Goal: Task Accomplishment & Management: Manage account settings

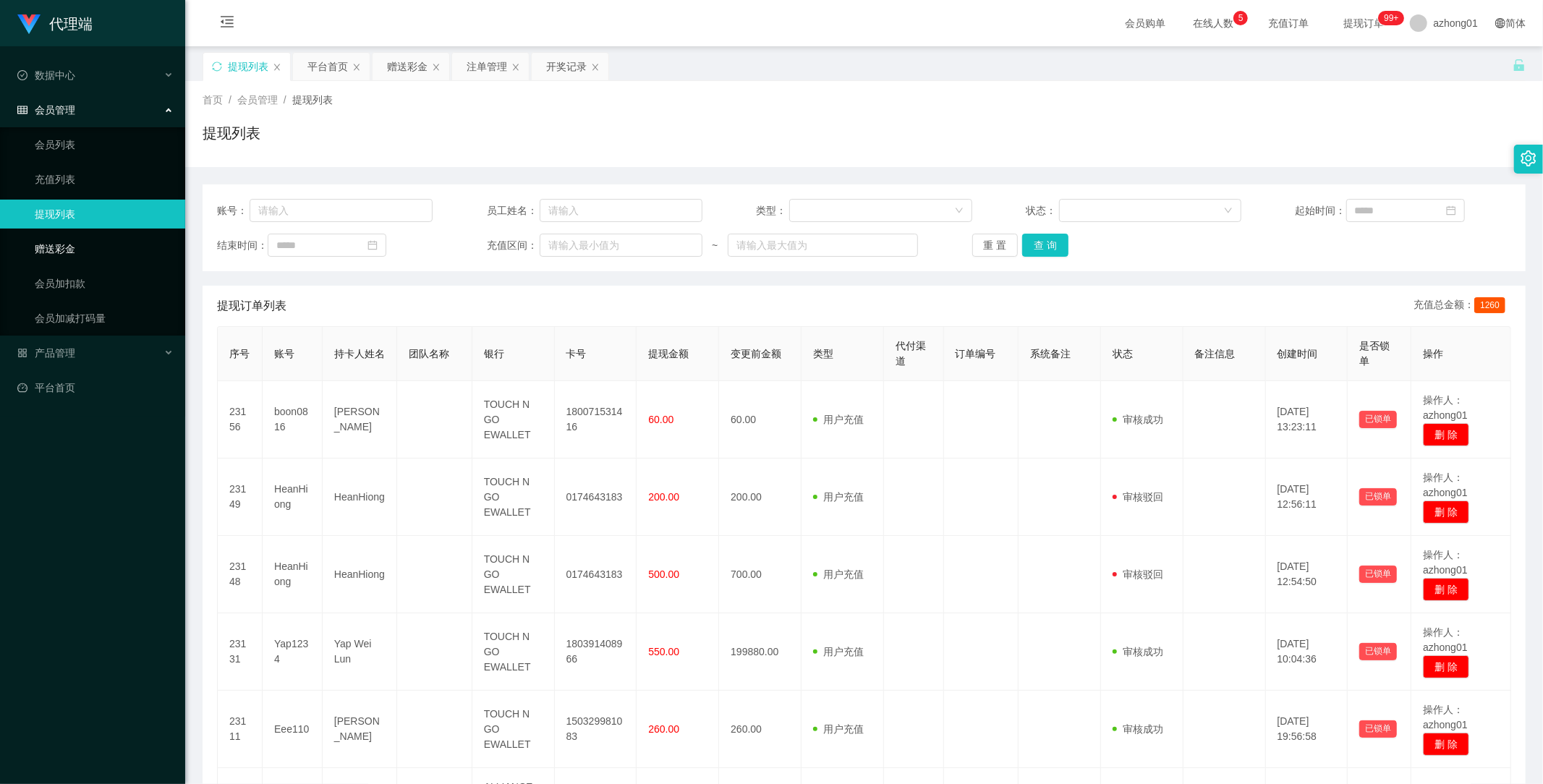
click at [67, 246] on link "赠送彩金" at bounding box center [104, 248] width 139 height 29
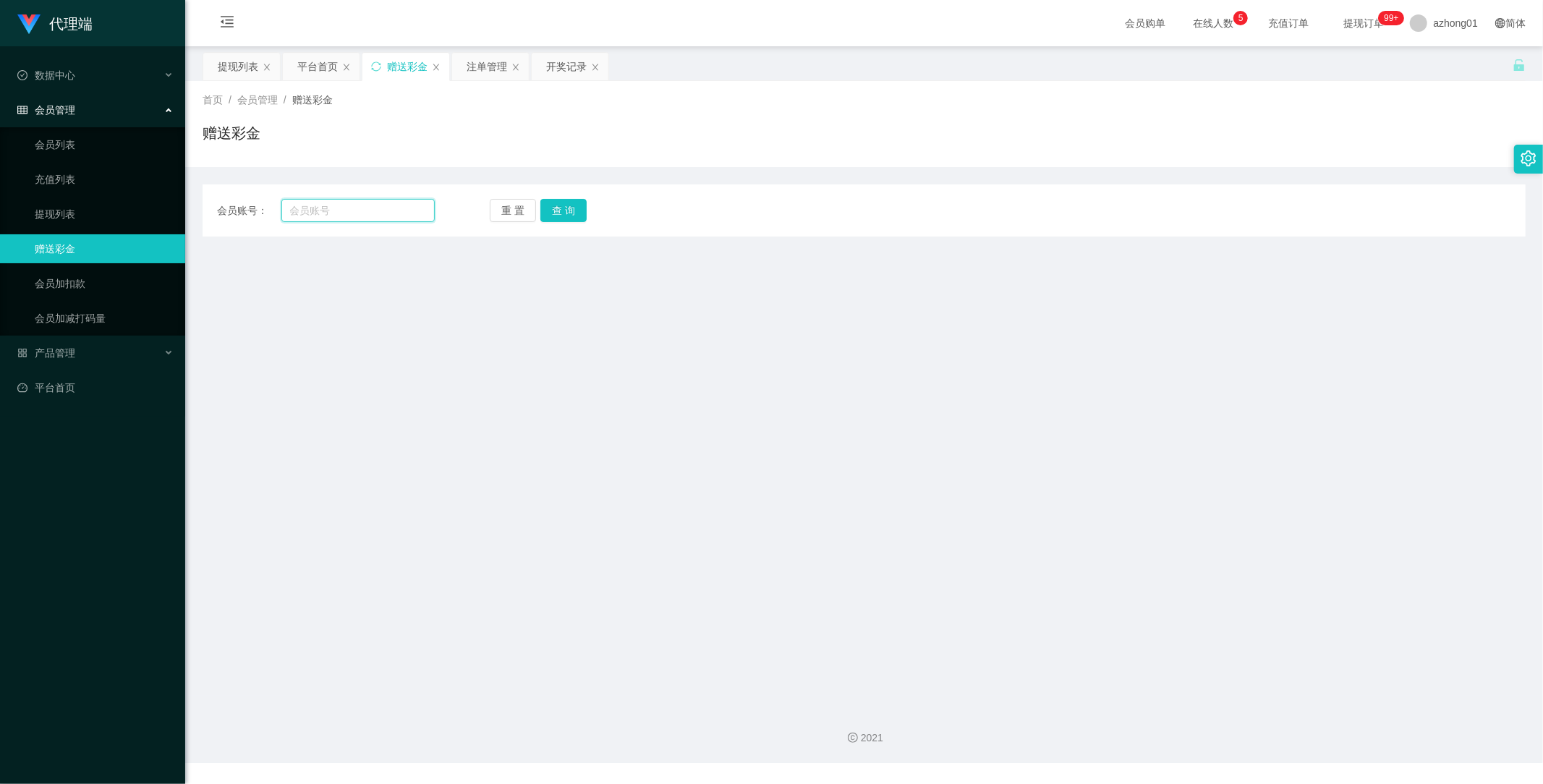
click at [373, 204] on input "text" at bounding box center [358, 210] width 154 height 24
paste input "01120509388"
type input "01120509388"
click at [544, 206] on button "查 询" at bounding box center [563, 210] width 46 height 24
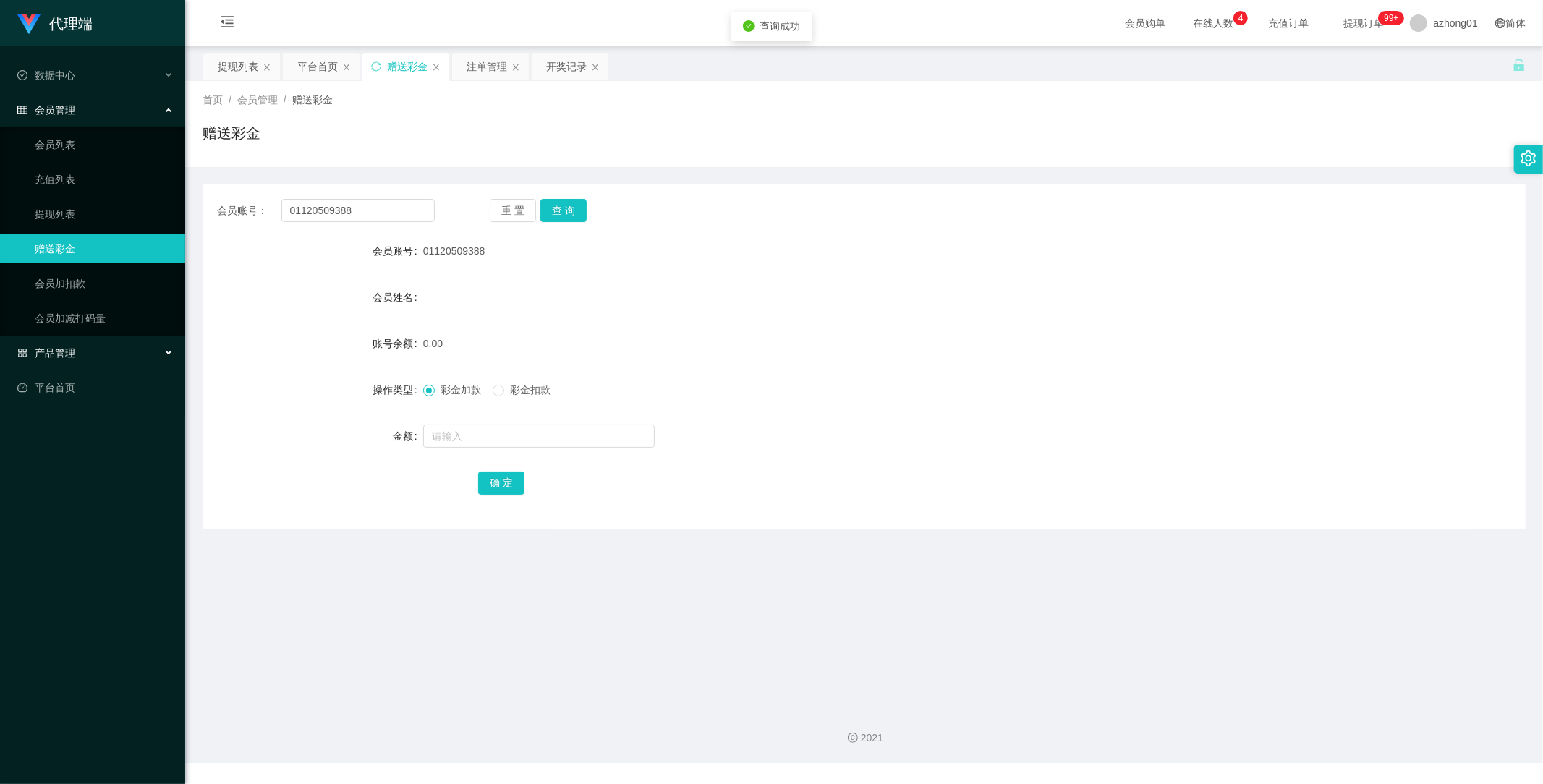
click at [55, 348] on span "产品管理" at bounding box center [45, 353] width 58 height 11
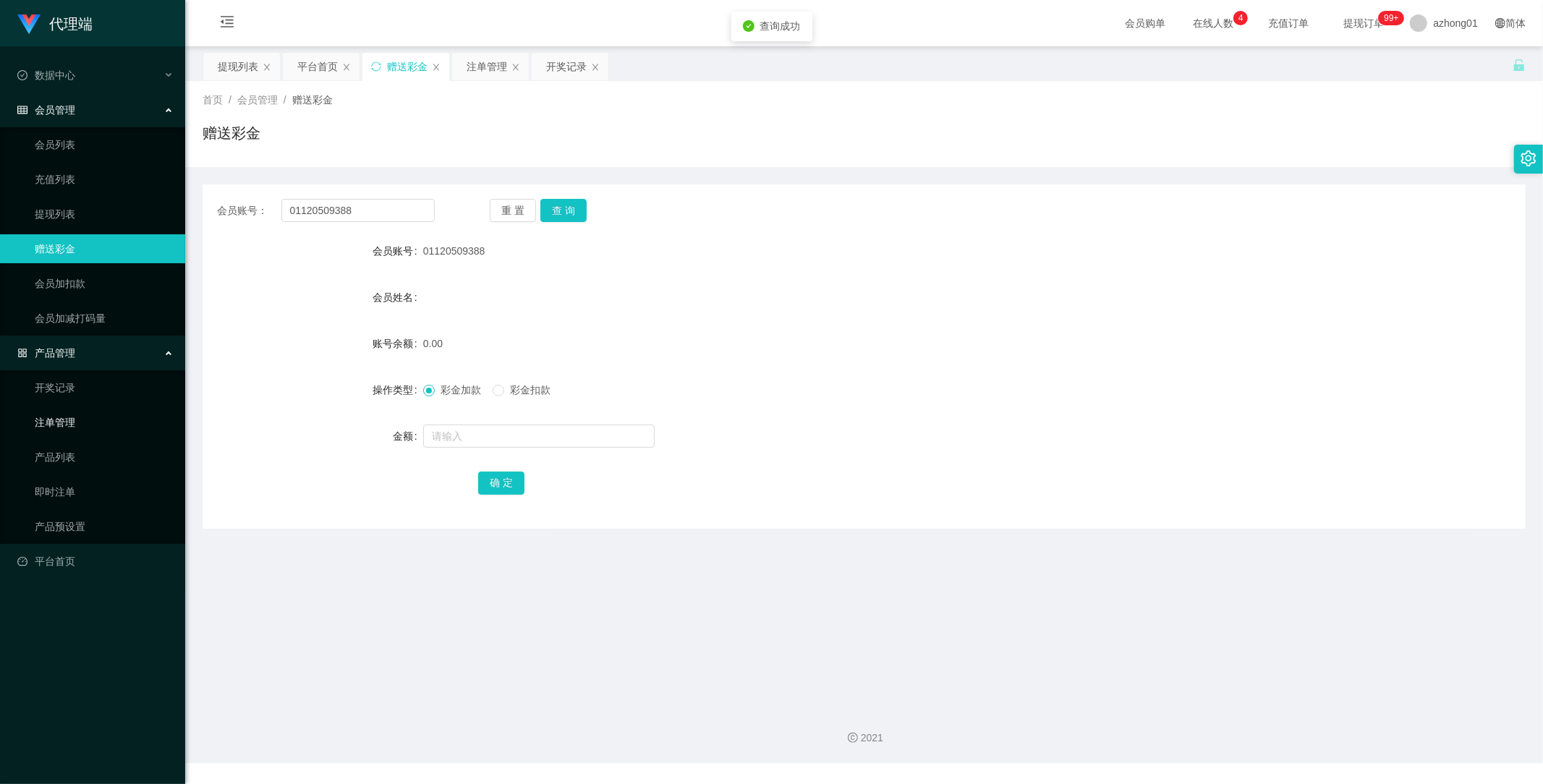
click at [44, 425] on link "注单管理" at bounding box center [104, 422] width 139 height 29
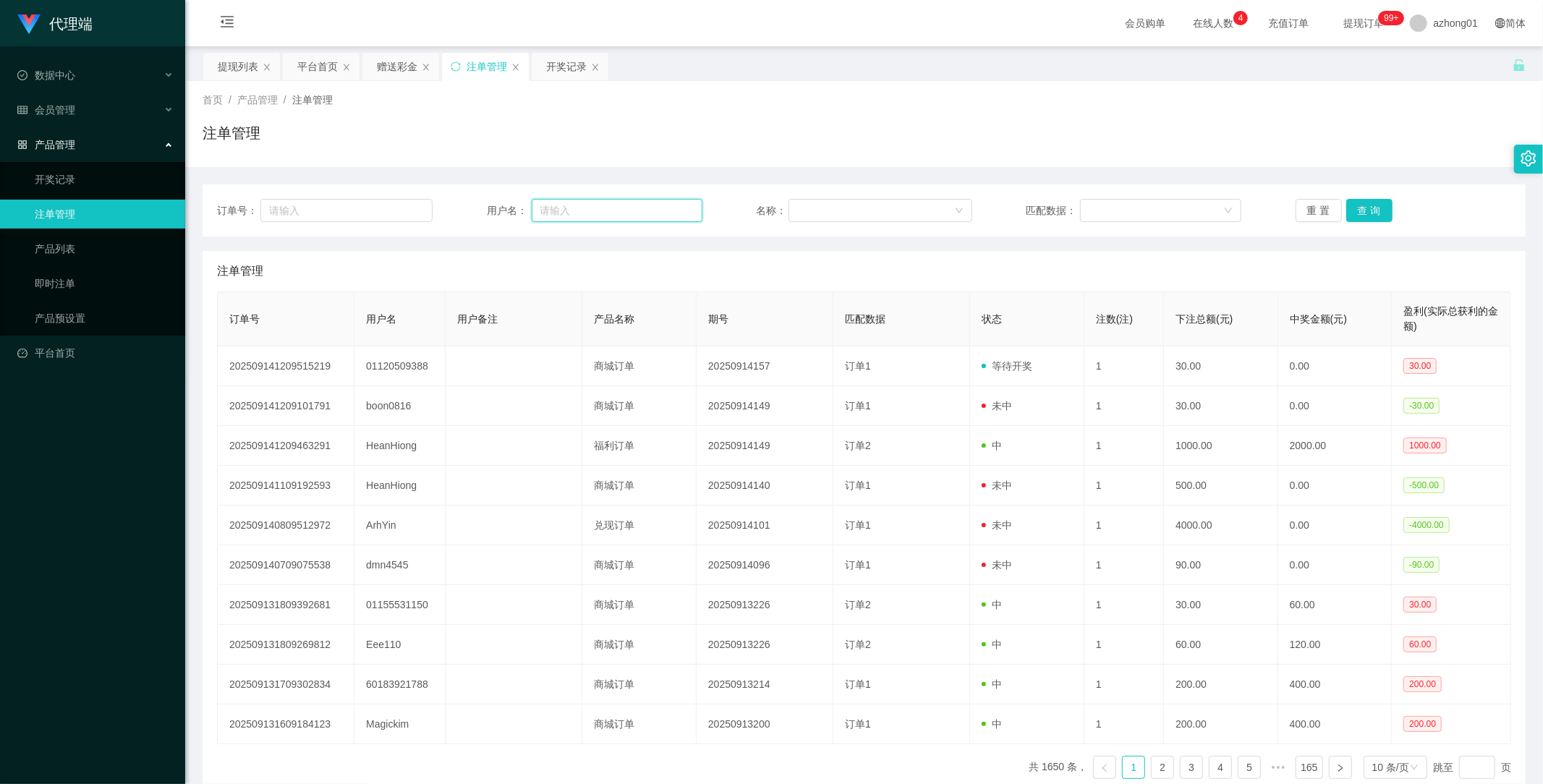
click at [625, 212] on input "text" at bounding box center [616, 210] width 171 height 24
paste input "01120509388"
type input "01120509388"
click at [1362, 211] on button "查 询" at bounding box center [1369, 210] width 46 height 24
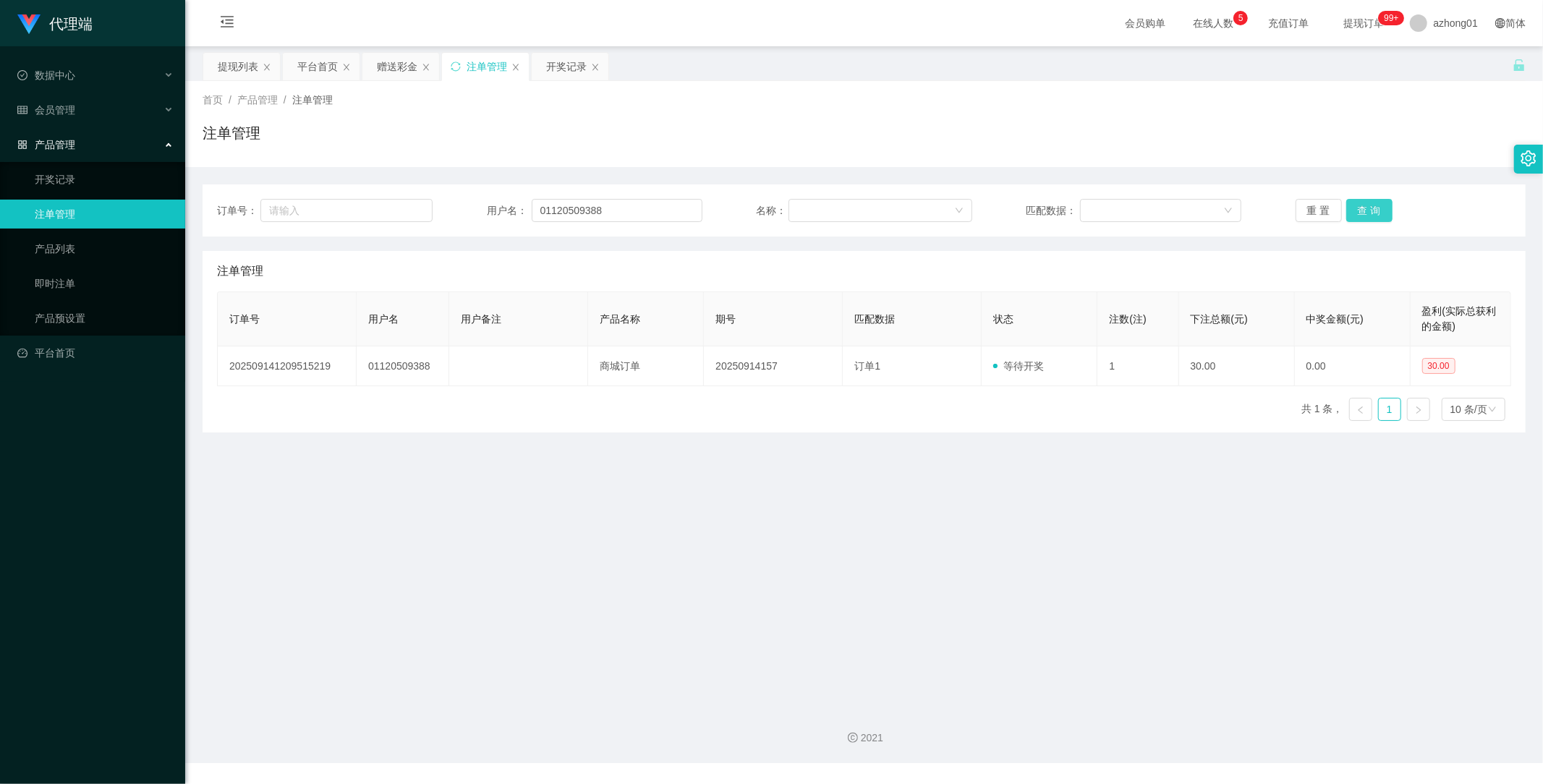
drag, startPoint x: 1351, startPoint y: 211, endPoint x: 1339, endPoint y: 215, distance: 12.6
click at [1351, 213] on button "查 询" at bounding box center [1369, 210] width 46 height 24
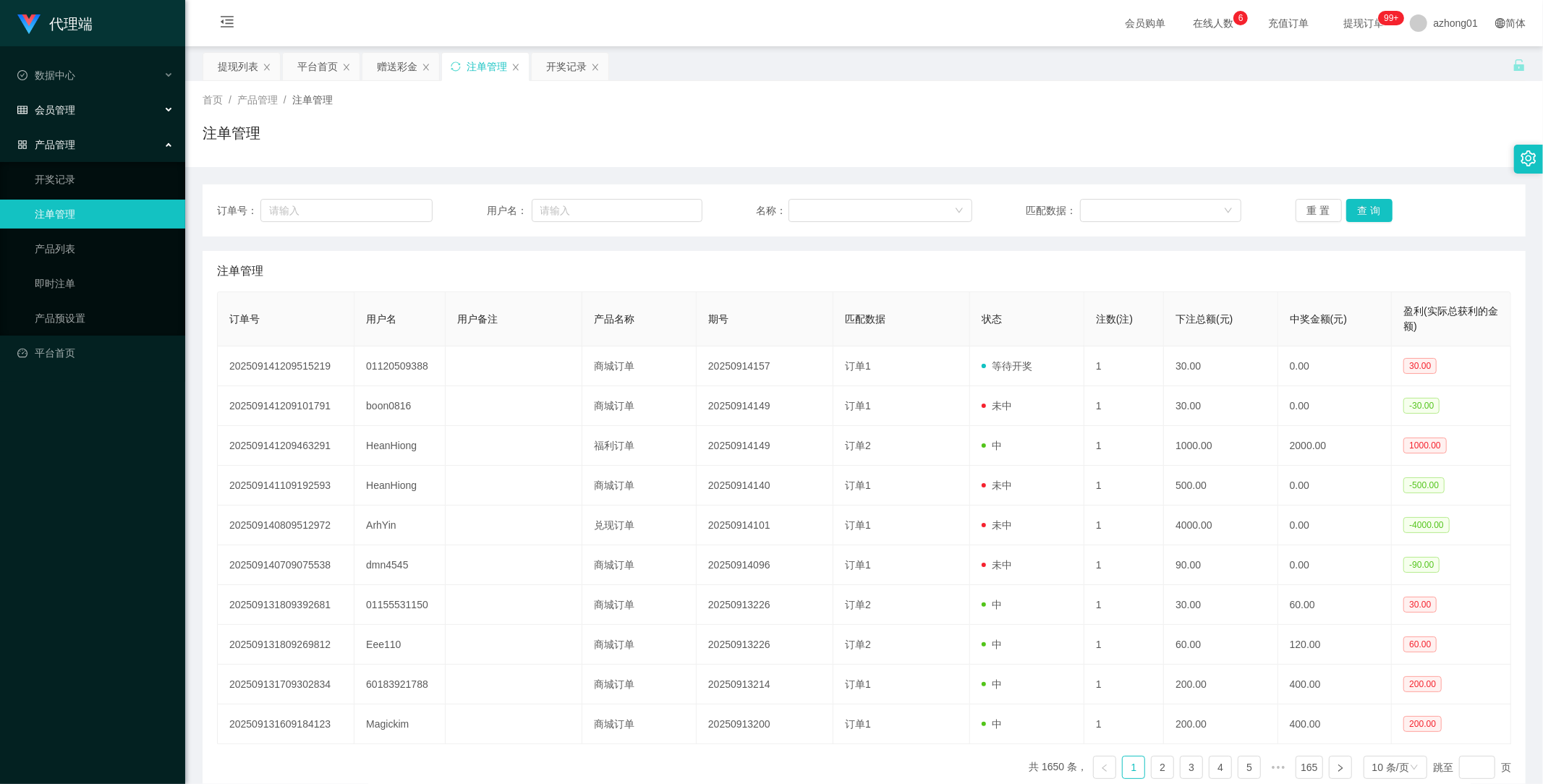
click at [69, 113] on span "会员管理" at bounding box center [45, 109] width 58 height 11
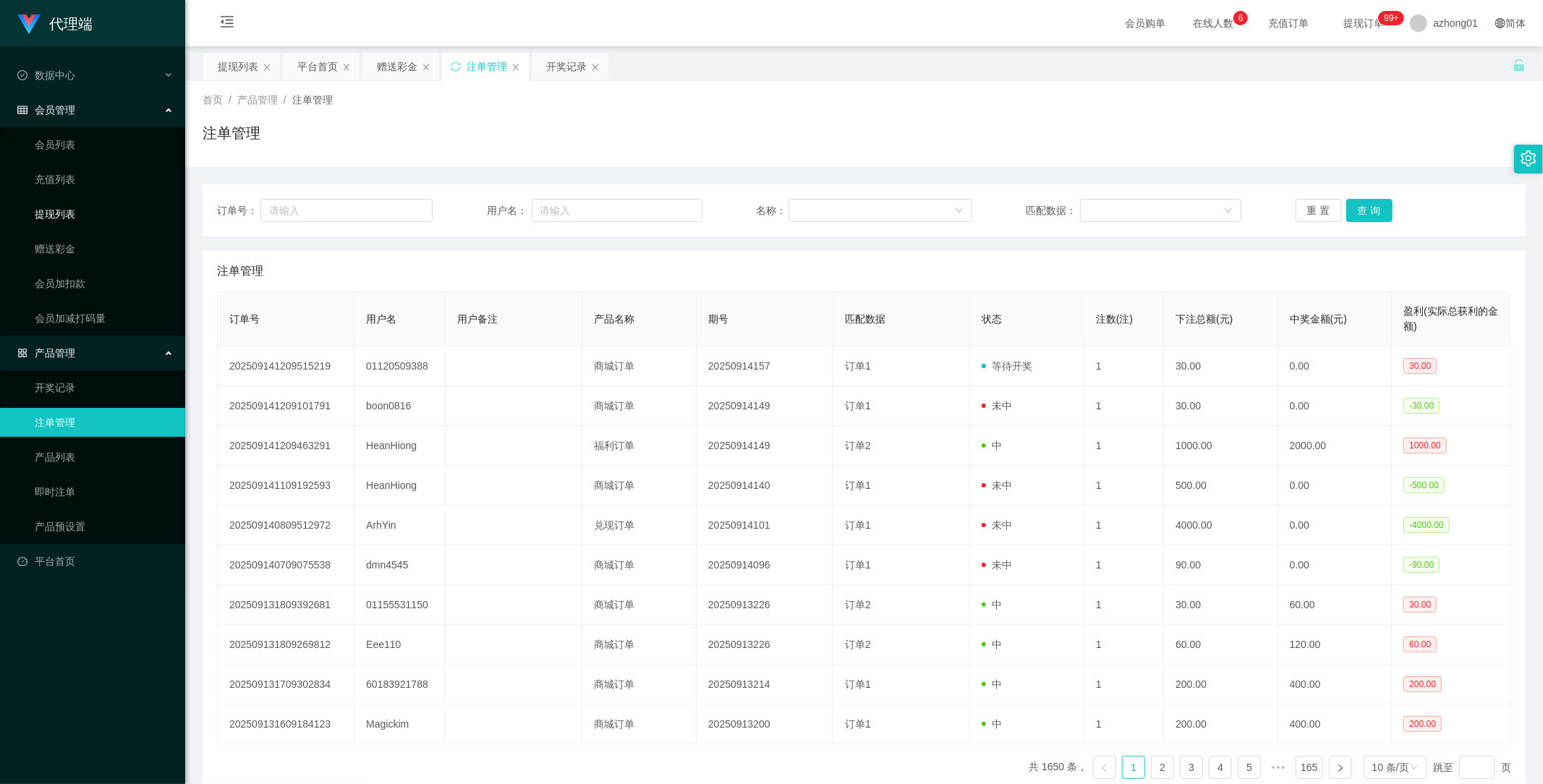
click at [62, 200] on link "提现列表" at bounding box center [104, 214] width 139 height 29
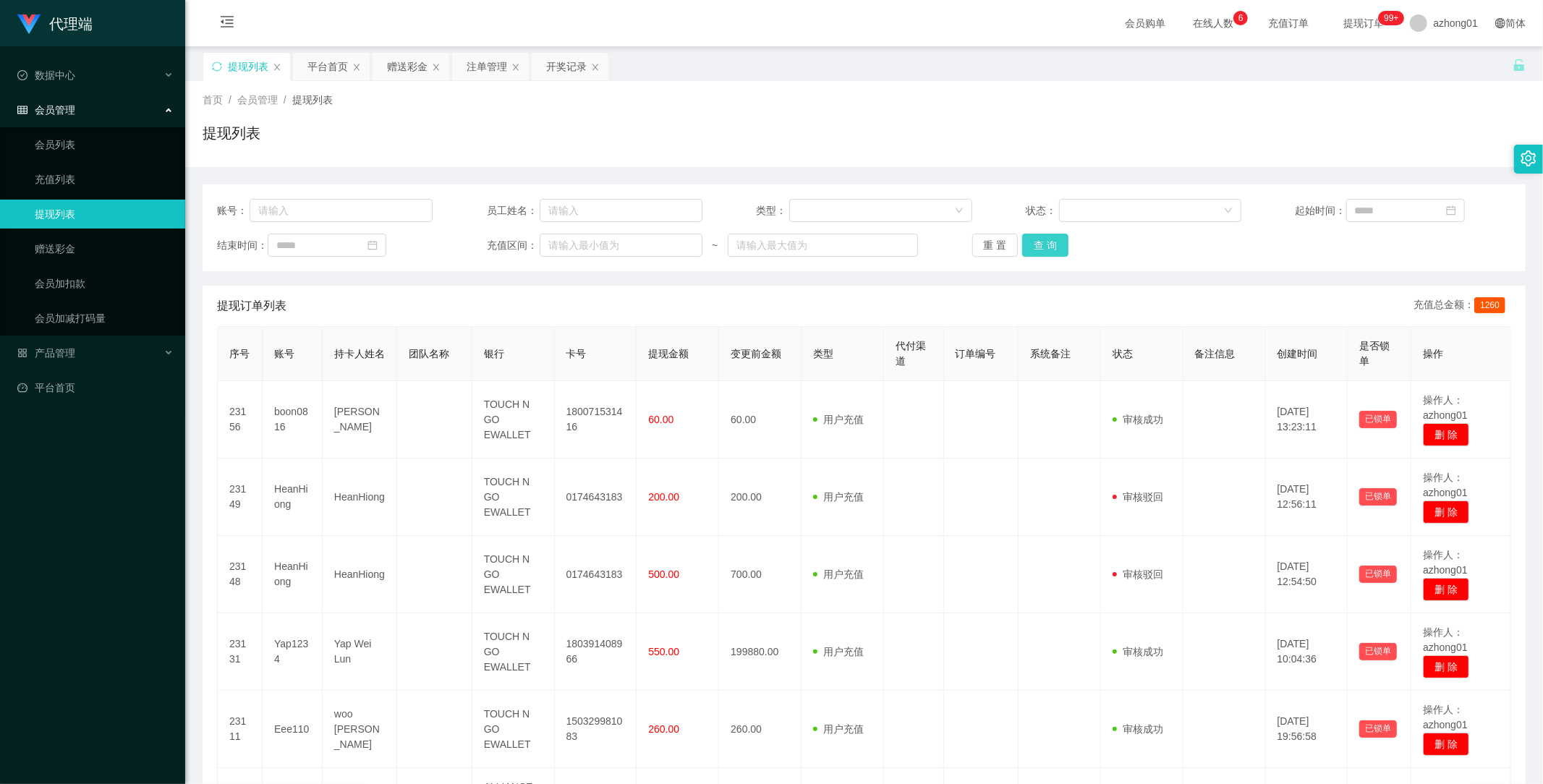
click at [1045, 250] on button "查 询" at bounding box center [1045, 245] width 46 height 24
click at [318, 210] on input "text" at bounding box center [341, 210] width 183 height 24
paste input "01120509388"
click at [1058, 237] on button "查 询" at bounding box center [1045, 245] width 46 height 24
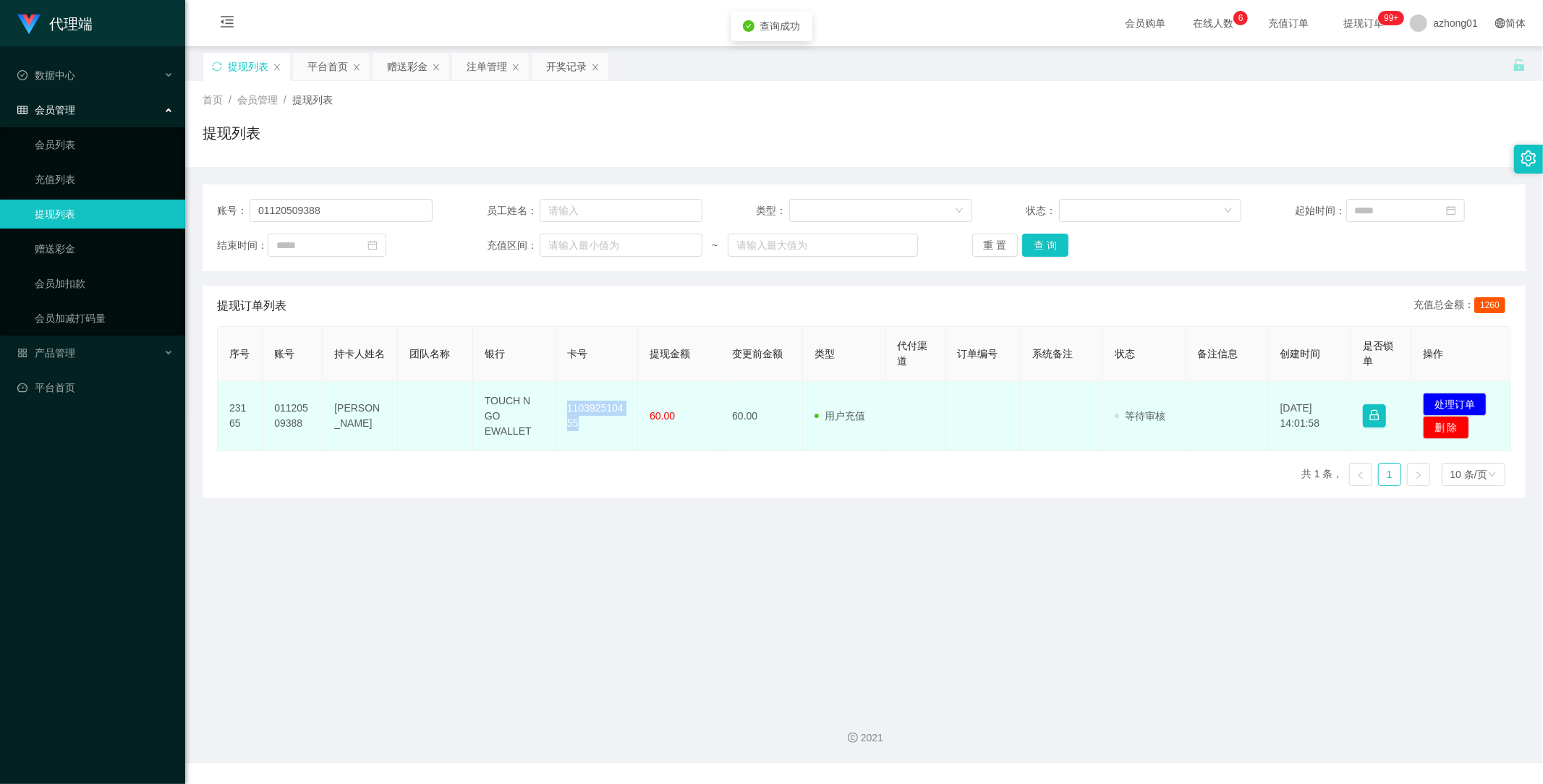
drag, startPoint x: 560, startPoint y: 400, endPoint x: 610, endPoint y: 435, distance: 61.0
click at [610, 435] on td "110392510455" at bounding box center [596, 416] width 82 height 70
copy td "110392510455"
click at [1465, 401] on button "处理订单" at bounding box center [1454, 404] width 63 height 24
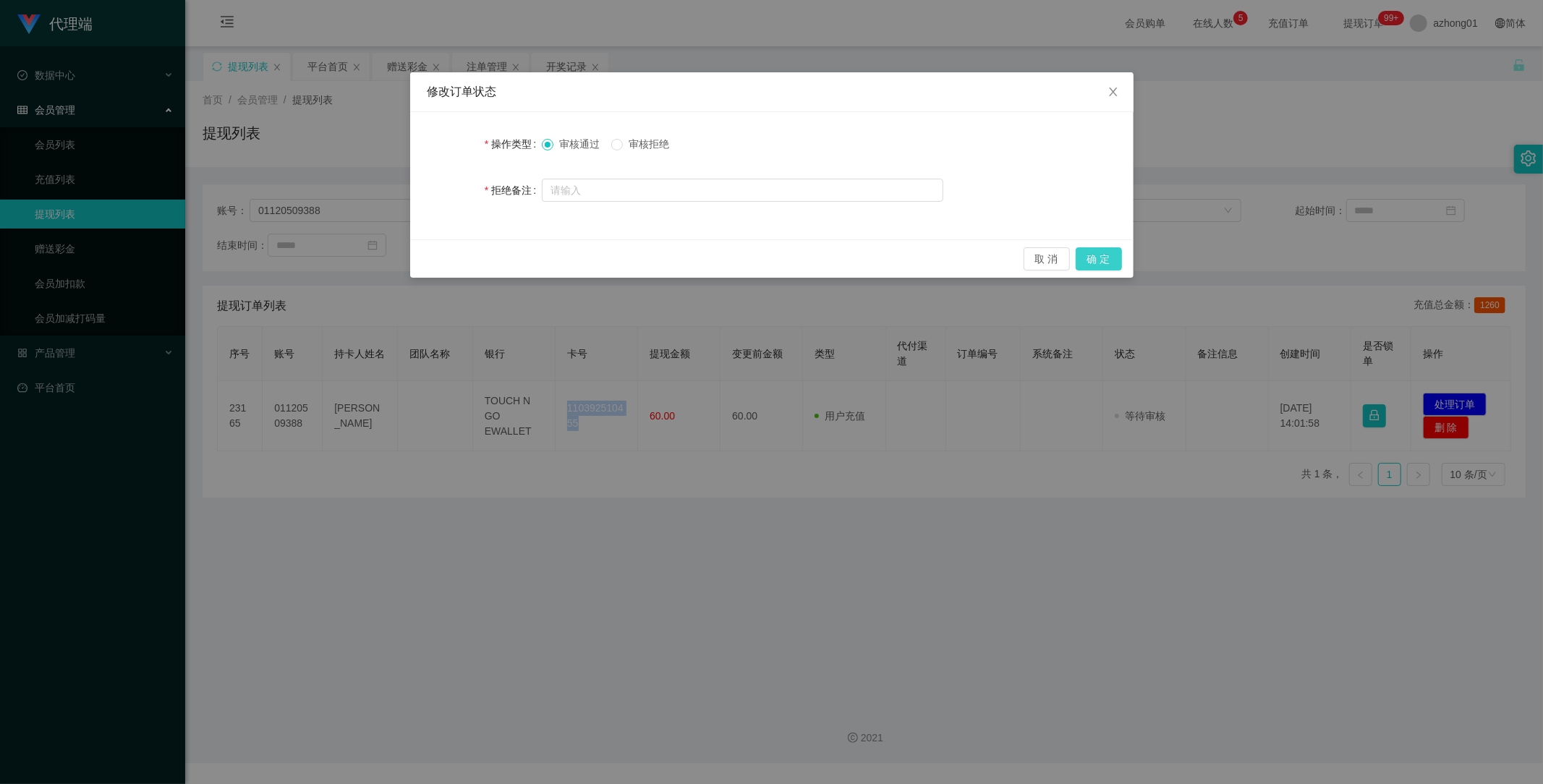
click at [1105, 254] on button "确 定" at bounding box center [1099, 259] width 46 height 24
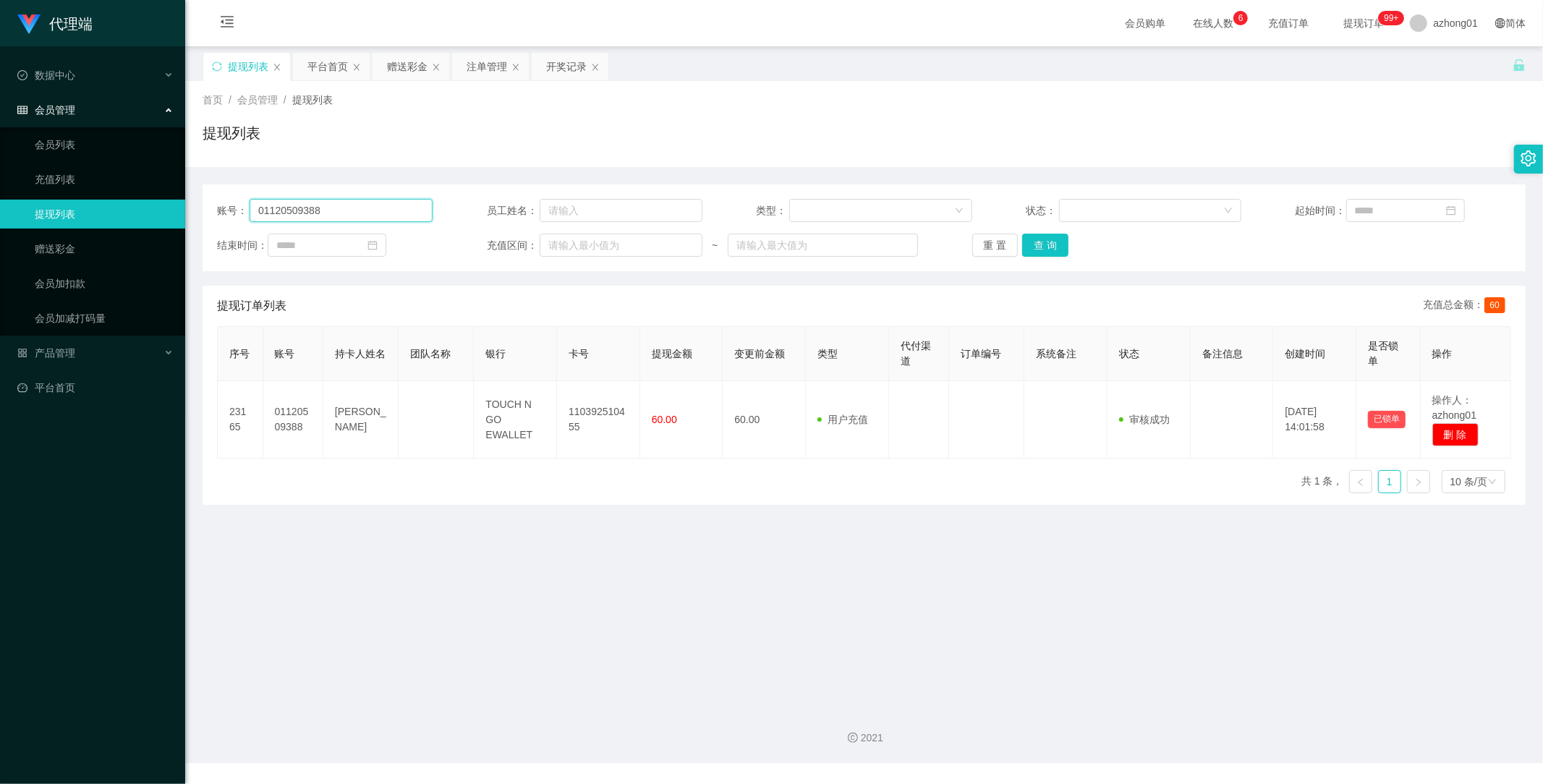
drag, startPoint x: 355, startPoint y: 217, endPoint x: 147, endPoint y: 215, distance: 208.0
click at [141, 212] on section "代理端 数据中心 会员管理 会员列表 充值列表 提现列表 赠送彩金 会员加扣款 会员加减打码量 产品管理 开奖记录 注单管理 产品列表 即时注单 产品预设置 …" at bounding box center [771, 381] width 1543 height 763
paste input "Ping1992"
type input "Ping1992"
click at [1052, 241] on button "查 询" at bounding box center [1045, 245] width 46 height 24
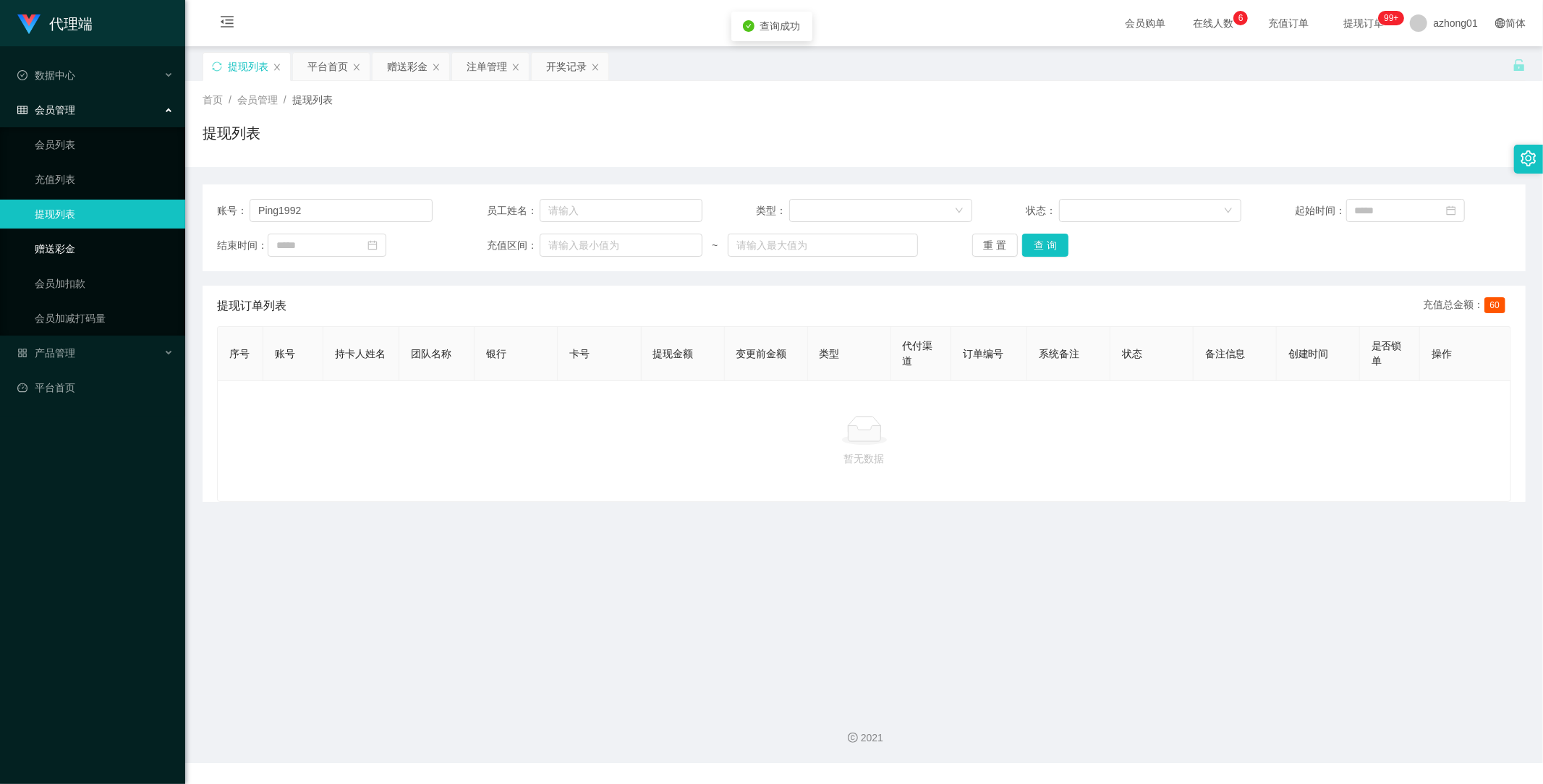
click at [69, 249] on link "赠送彩金" at bounding box center [104, 248] width 139 height 29
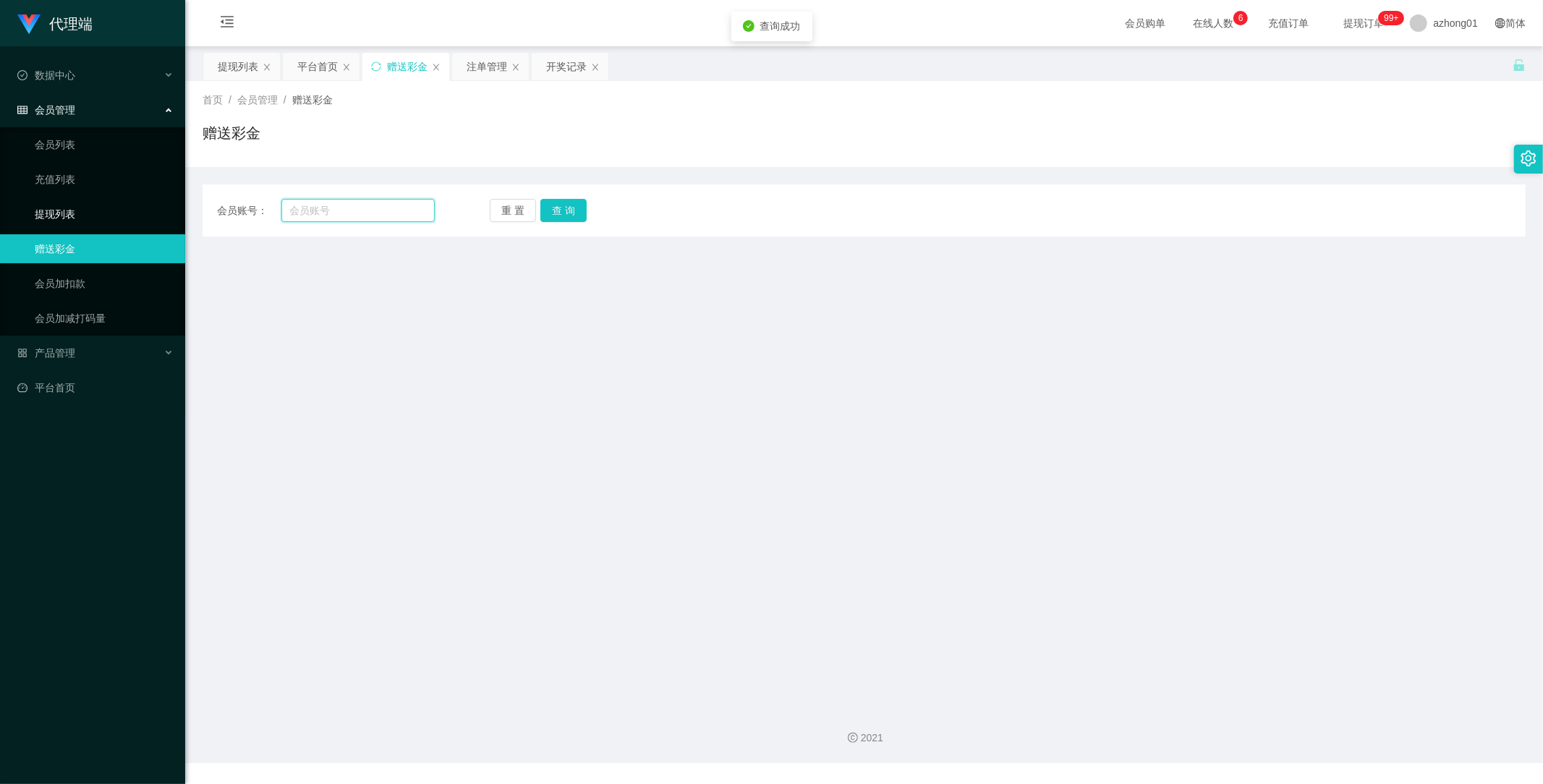
drag, startPoint x: 345, startPoint y: 213, endPoint x: 179, endPoint y: 205, distance: 166.2
click at [177, 203] on section "代理端 数据中心 会员管理 会员列表 充值列表 提现列表 赠送彩金 会员加扣款 会员加减打码量 产品管理 开奖记录 注单管理 产品列表 即时注单 产品预设置 …" at bounding box center [771, 381] width 1543 height 763
paste input "Ping1992"
type input "Ping1992"
click at [562, 213] on button "查 询" at bounding box center [563, 210] width 46 height 24
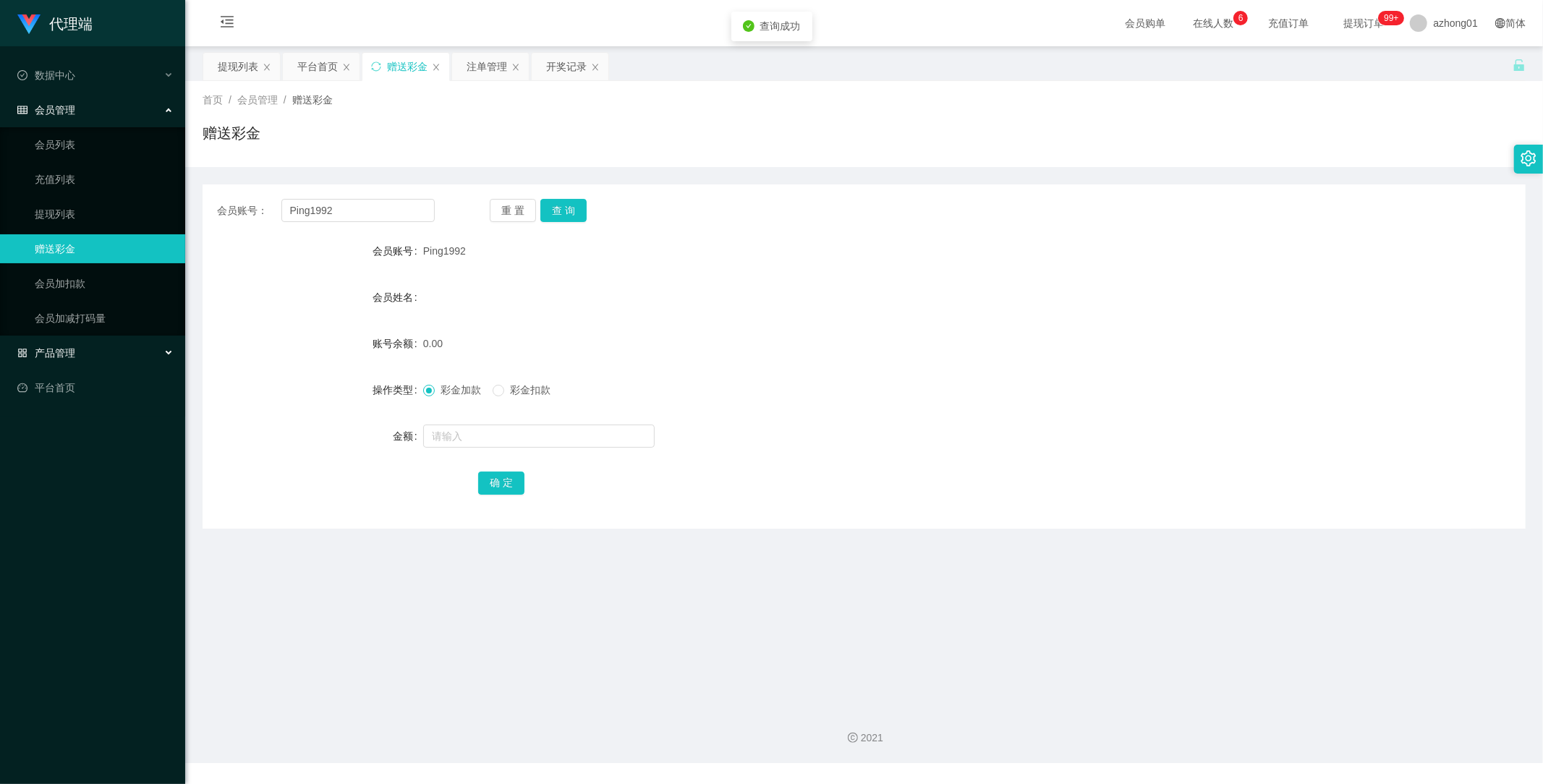
click at [75, 353] on span "产品管理" at bounding box center [45, 353] width 58 height 11
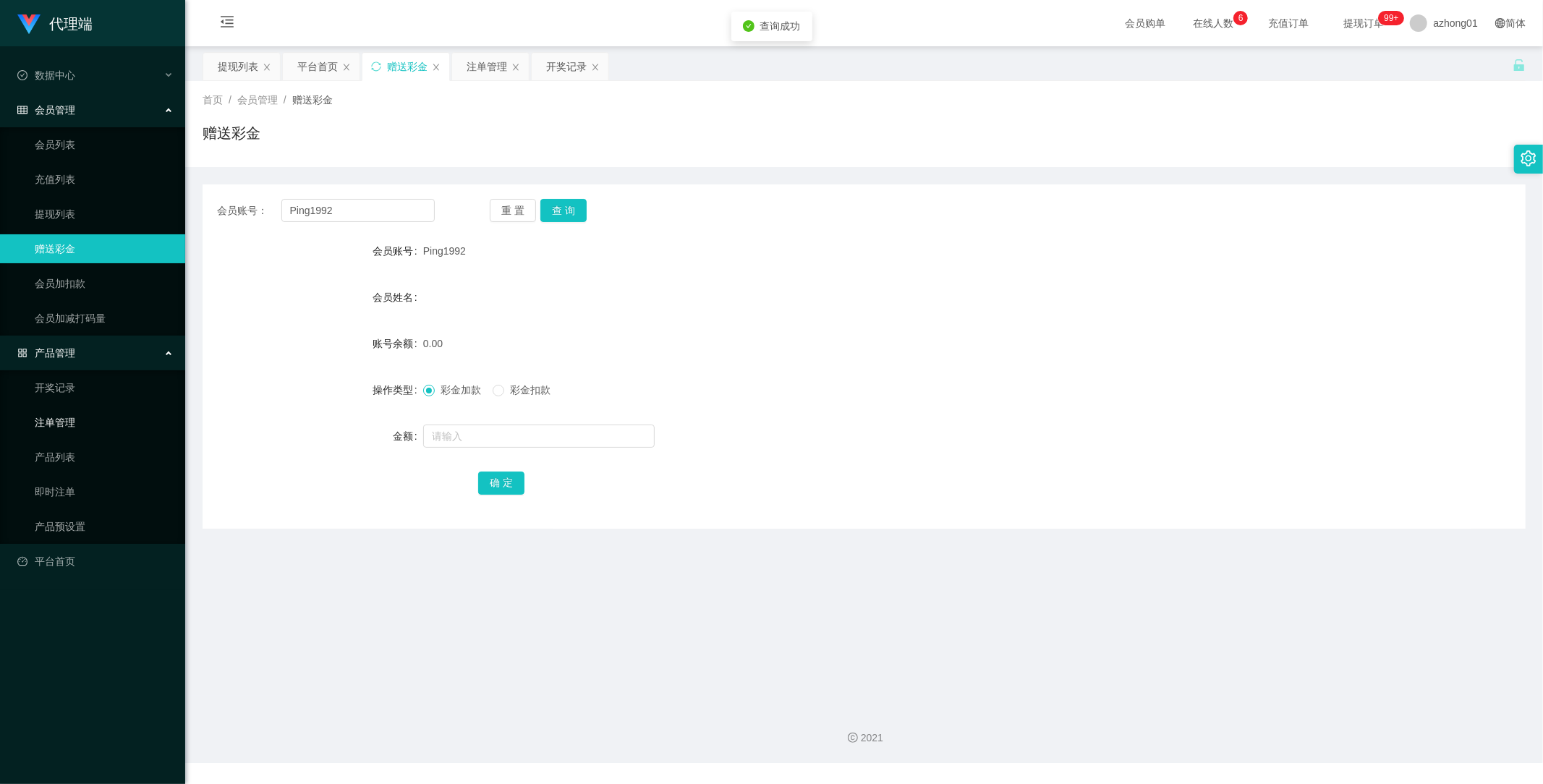
click at [60, 420] on link "注单管理" at bounding box center [104, 422] width 139 height 29
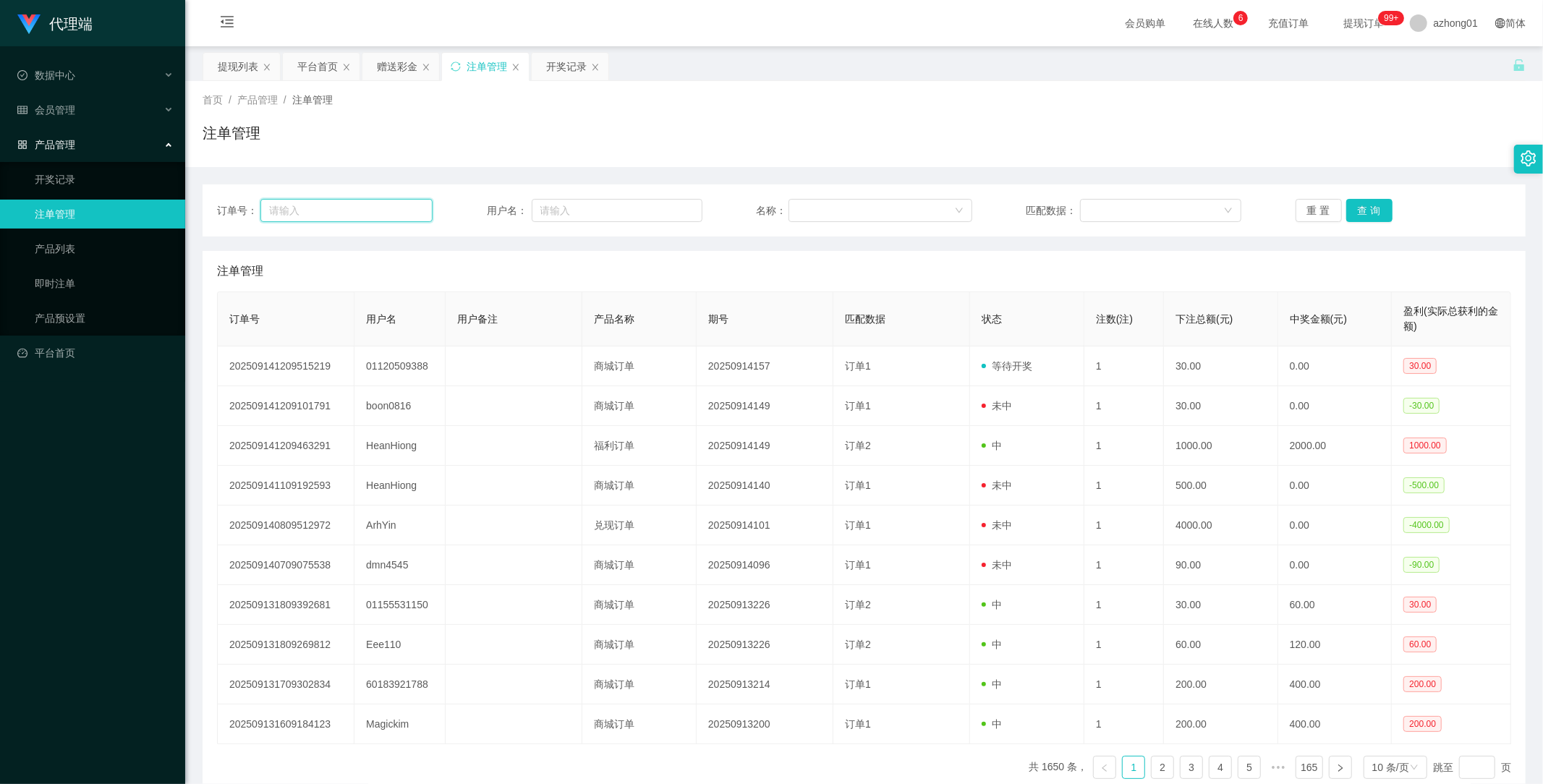
click at [358, 214] on input "text" at bounding box center [346, 210] width 172 height 24
click at [582, 208] on input "text" at bounding box center [616, 210] width 171 height 24
paste input "Ping1992"
click at [1371, 199] on div "订单号： 用户名： Ping1992 名称： 匹配数据： 重 置 查 询" at bounding box center [864, 209] width 1323 height 52
click at [1369, 203] on button "查 询" at bounding box center [1369, 210] width 46 height 24
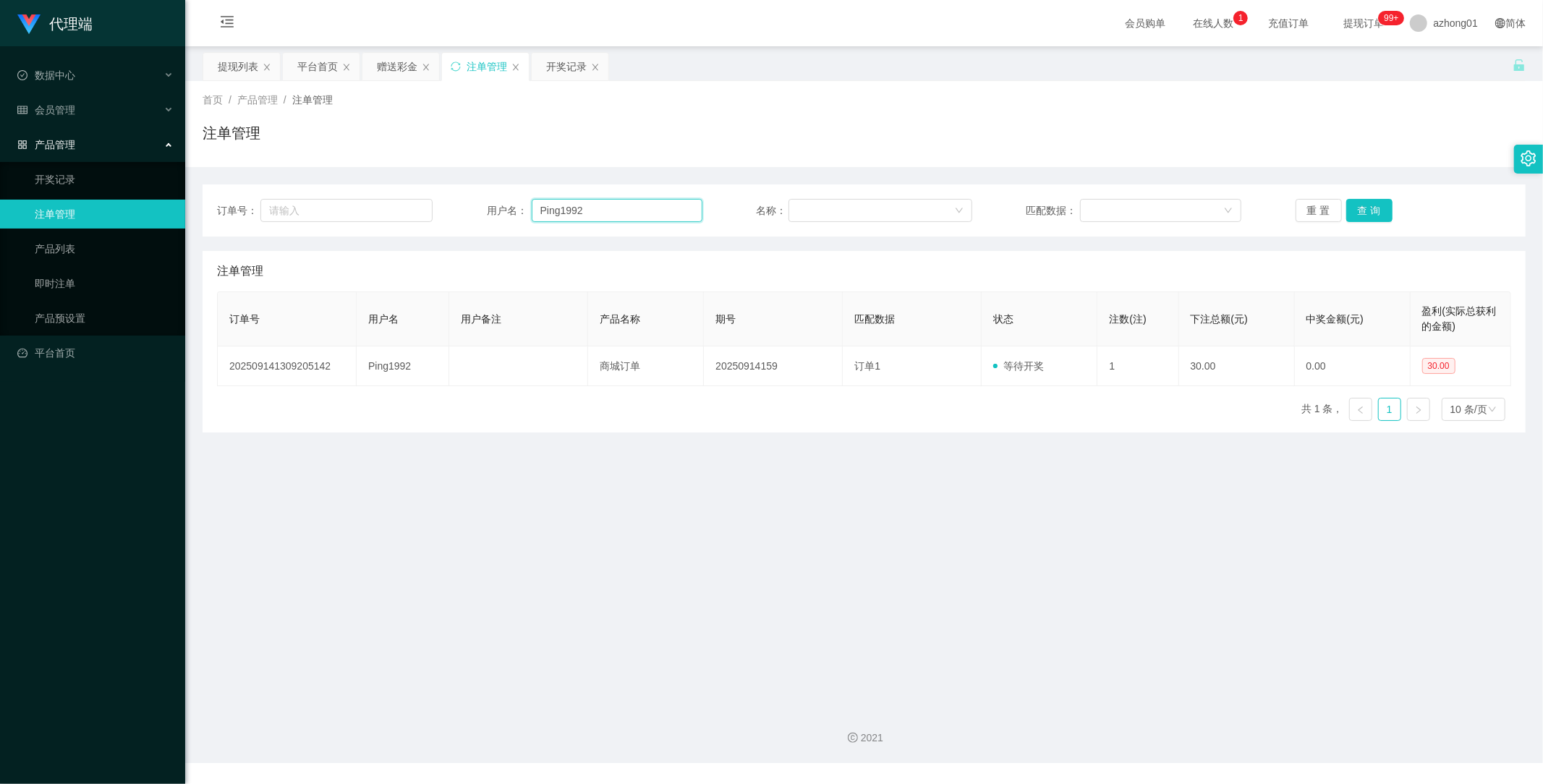
drag, startPoint x: 594, startPoint y: 209, endPoint x: 446, endPoint y: 212, distance: 148.0
click at [446, 212] on div "订单号： 用户名： Ping1992 名称： 匹配数据： 重 置 查 询" at bounding box center [864, 210] width 1294 height 24
paste input "text"
click at [1358, 211] on button "查 询" at bounding box center [1369, 210] width 46 height 24
type input "Ping1992"
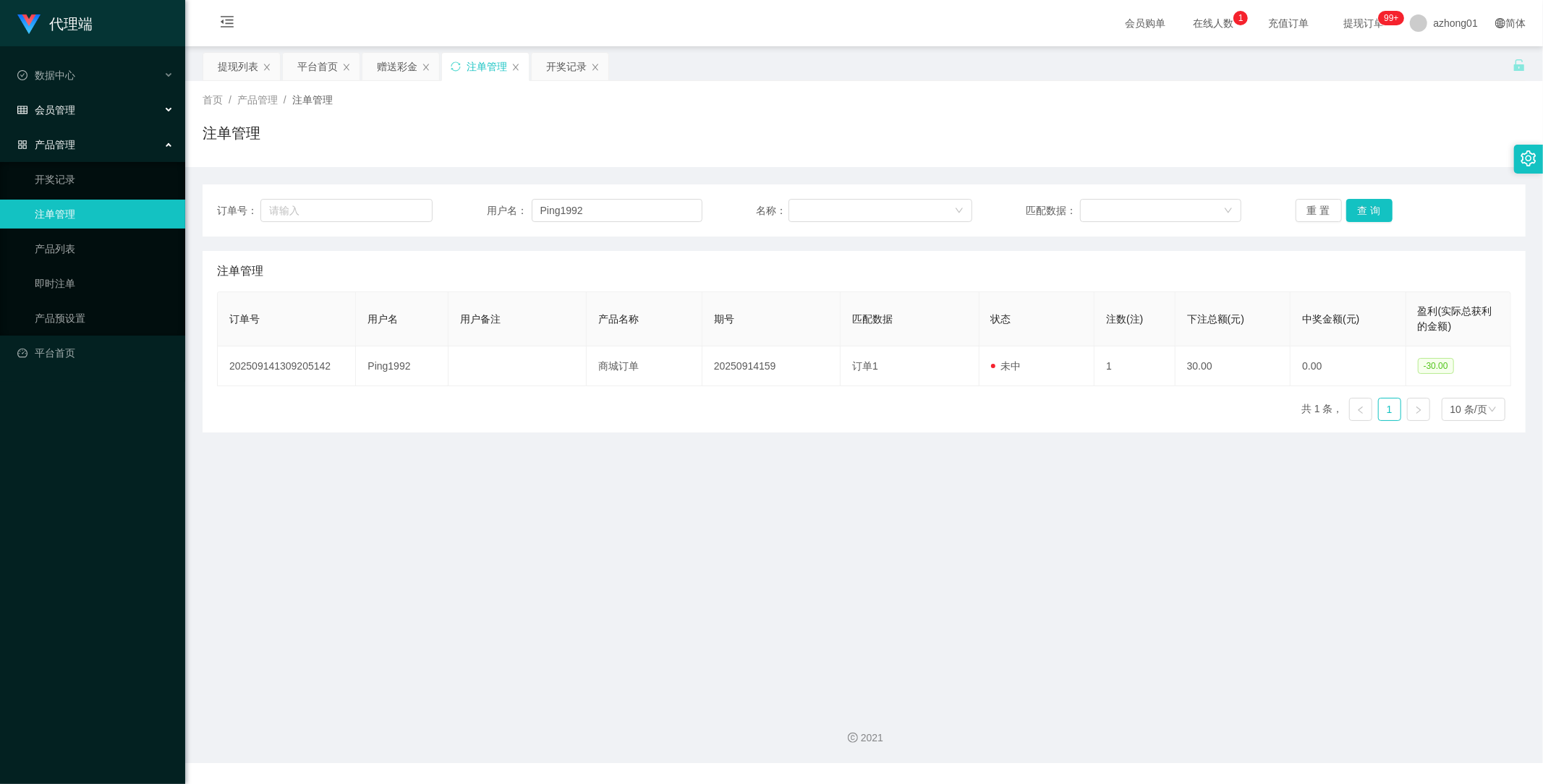
click at [70, 106] on span "会员管理" at bounding box center [45, 109] width 58 height 11
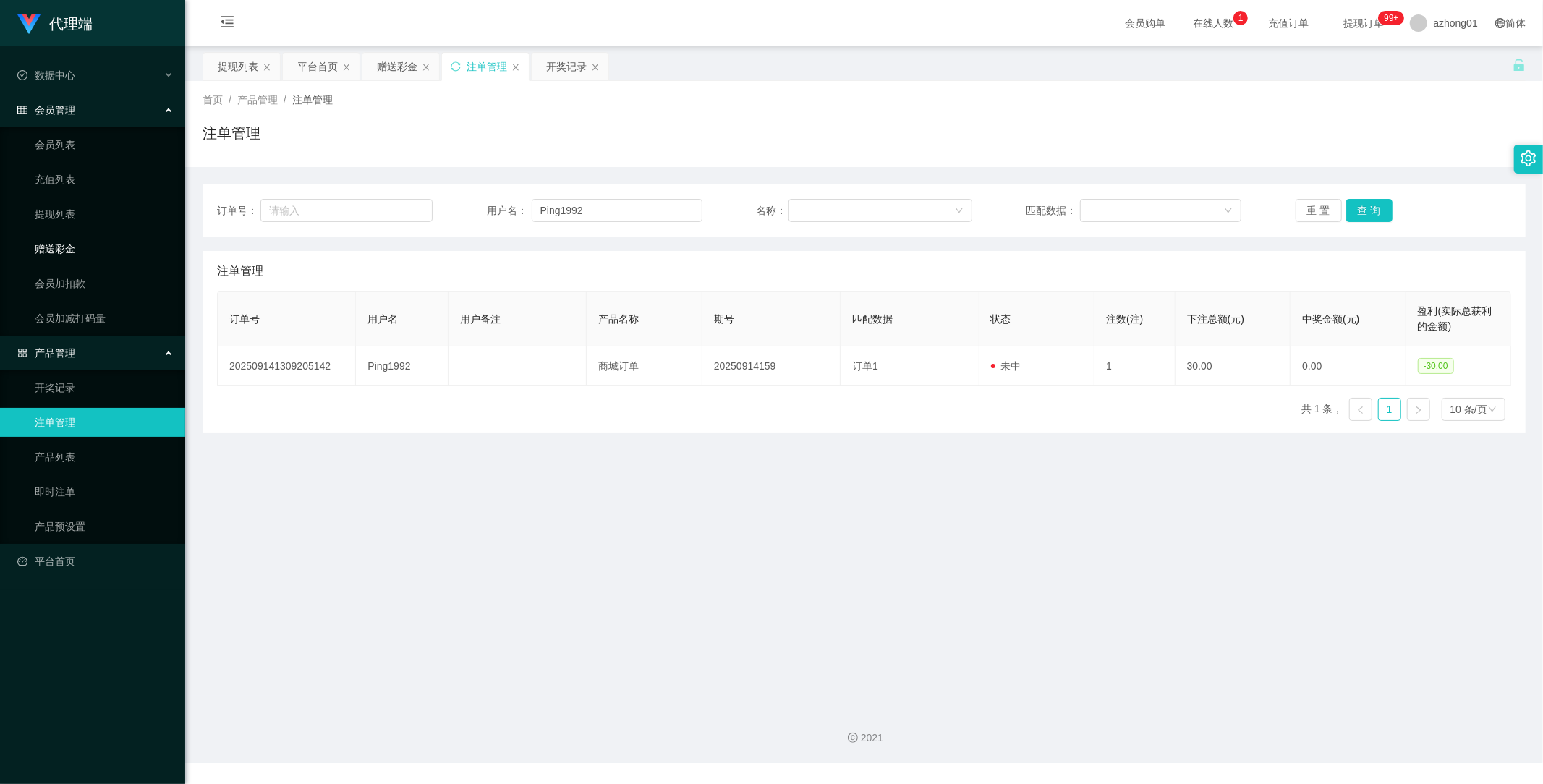
click at [71, 241] on link "赠送彩金" at bounding box center [104, 248] width 139 height 29
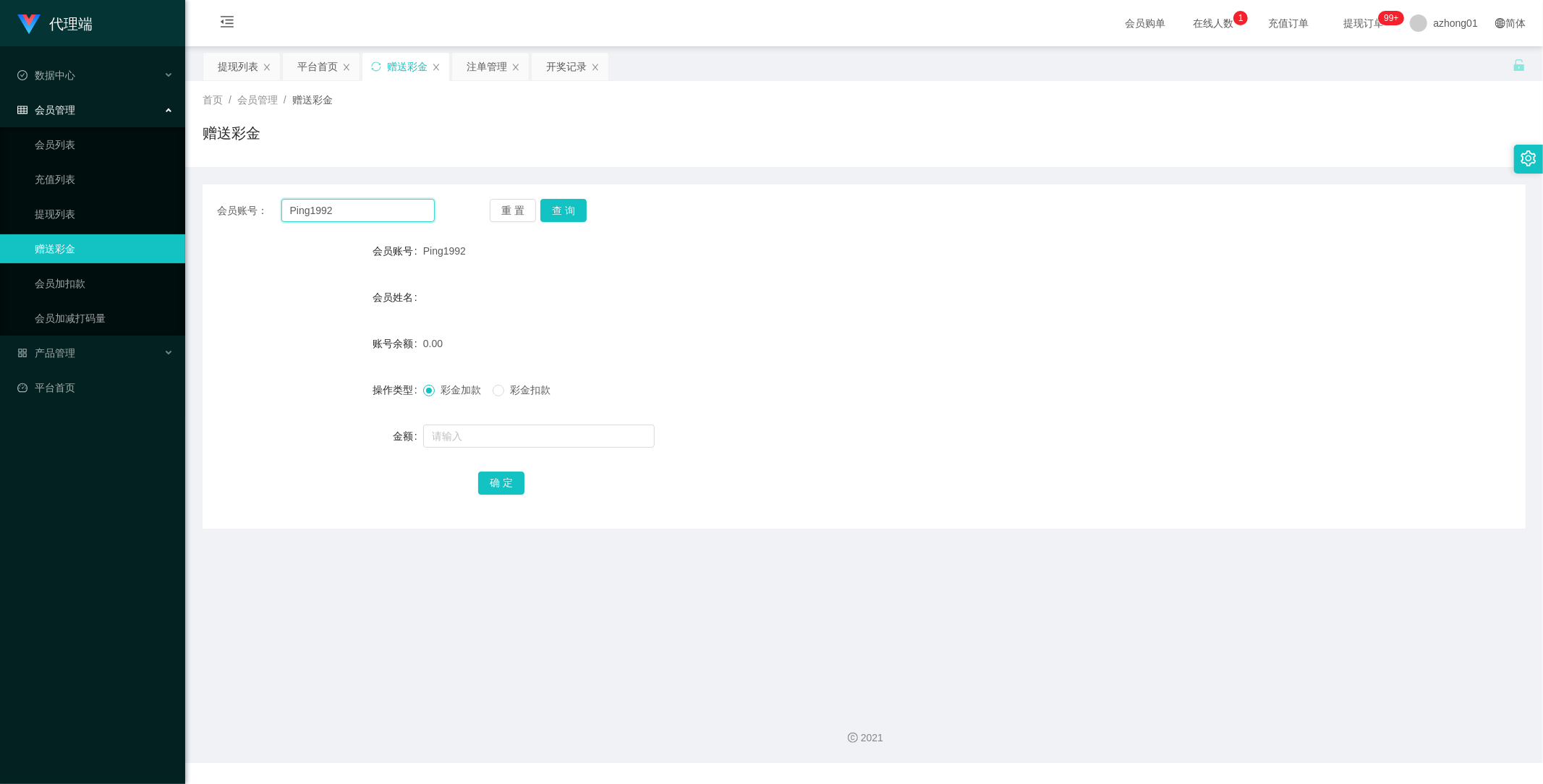
drag, startPoint x: 356, startPoint y: 211, endPoint x: 230, endPoint y: 207, distance: 126.1
click at [227, 203] on div "会员账号： Ping1992" at bounding box center [326, 210] width 218 height 24
click at [569, 212] on button "查 询" at bounding box center [563, 210] width 46 height 24
drag, startPoint x: 488, startPoint y: 434, endPoint x: 495, endPoint y: 440, distance: 9.2
click at [495, 439] on input "text" at bounding box center [538, 436] width 231 height 24
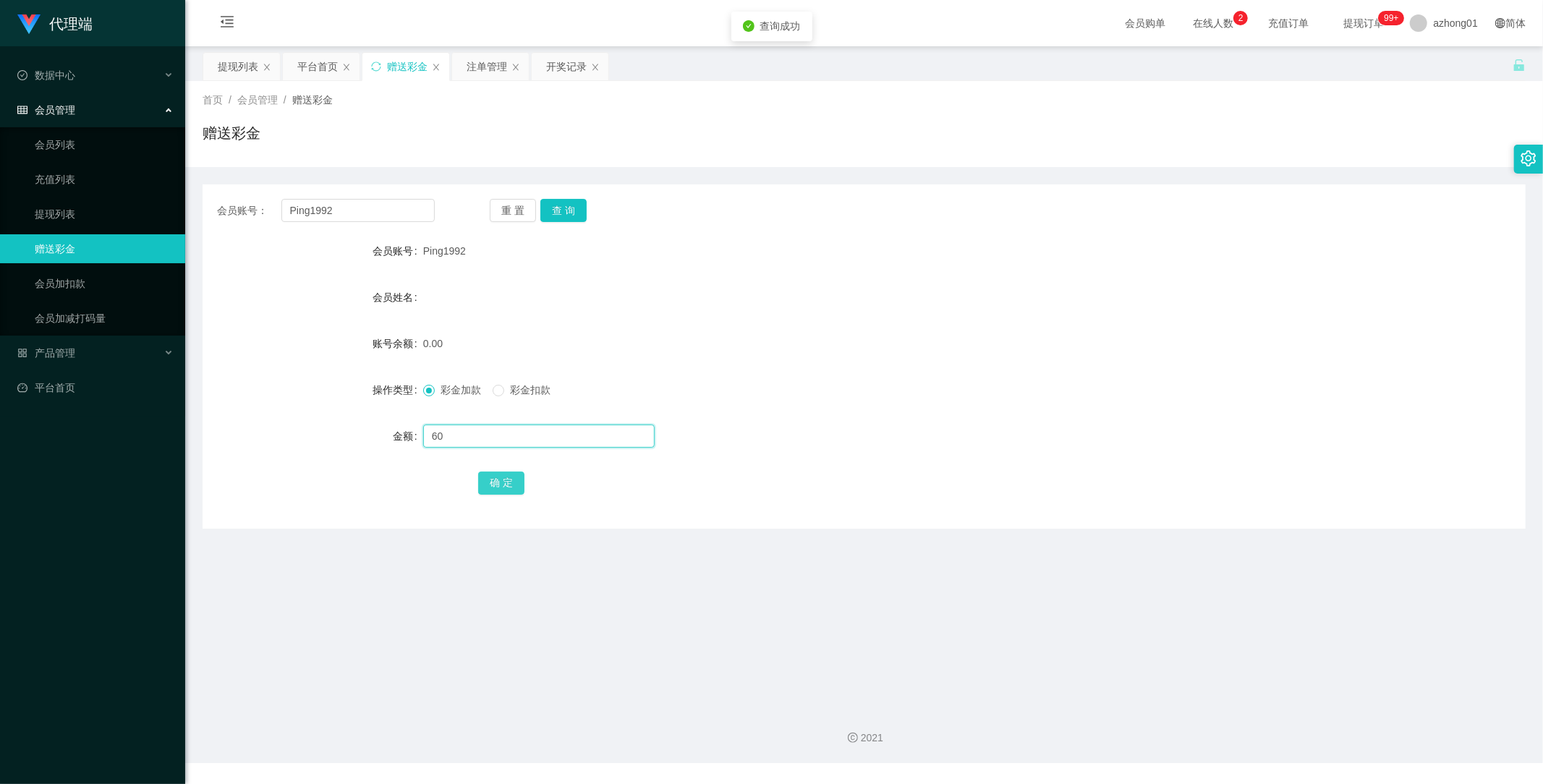
type input "60"
click at [496, 481] on button "确 定" at bounding box center [501, 483] width 46 height 24
click at [59, 215] on link "提现列表" at bounding box center [104, 214] width 139 height 29
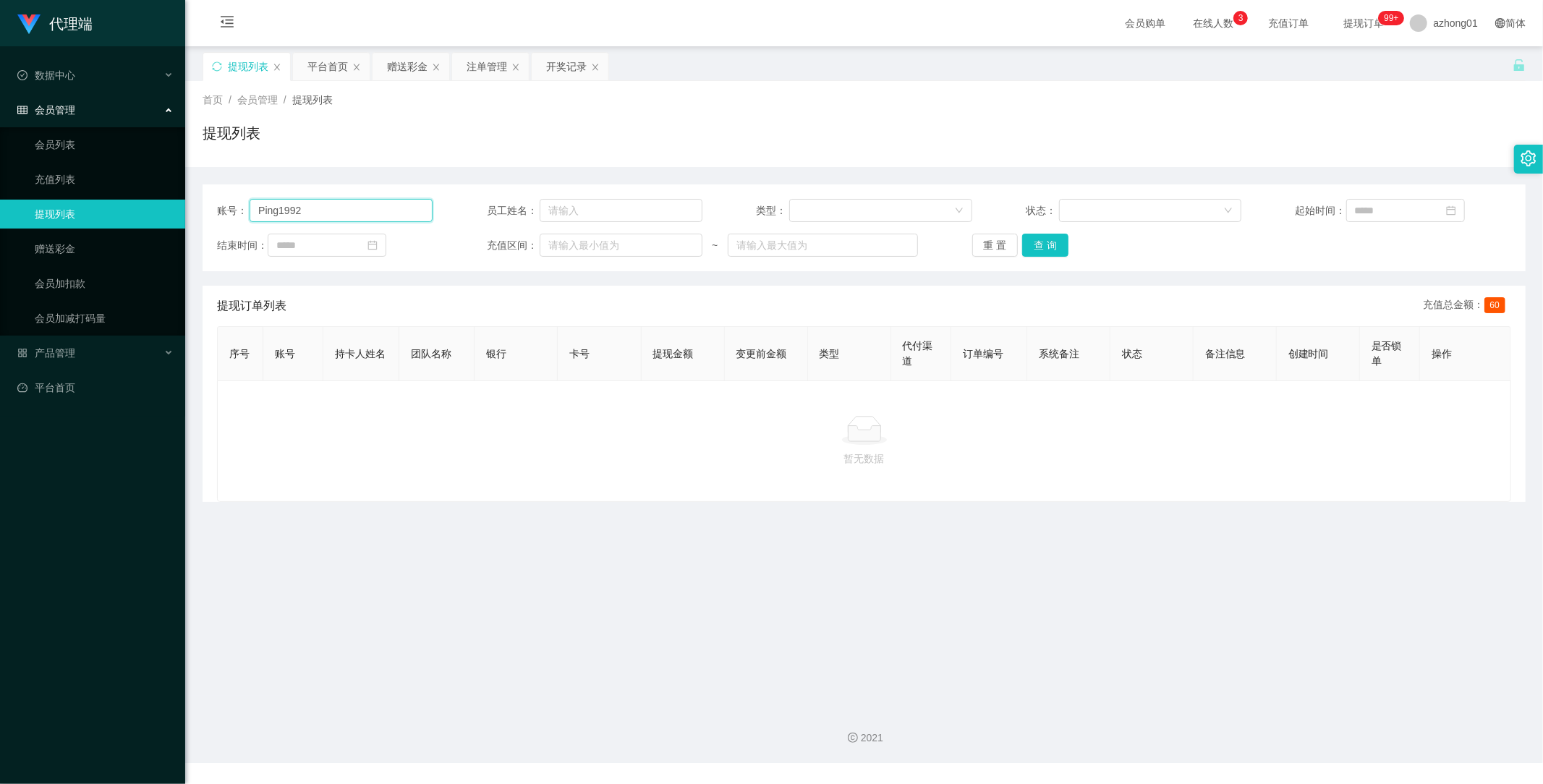
drag, startPoint x: 327, startPoint y: 207, endPoint x: 171, endPoint y: 205, distance: 156.0
click at [171, 205] on section "代理端 数据中心 会员管理 会员列表 充值列表 提现列表 赠送彩金 会员加扣款 会员加减打码量 产品管理 开奖记录 注单管理 产品列表 即时注单 产品预设置 …" at bounding box center [771, 381] width 1543 height 763
click at [1032, 242] on button "查 询" at bounding box center [1045, 245] width 46 height 24
click at [35, 237] on link "赠送彩金" at bounding box center [104, 248] width 139 height 29
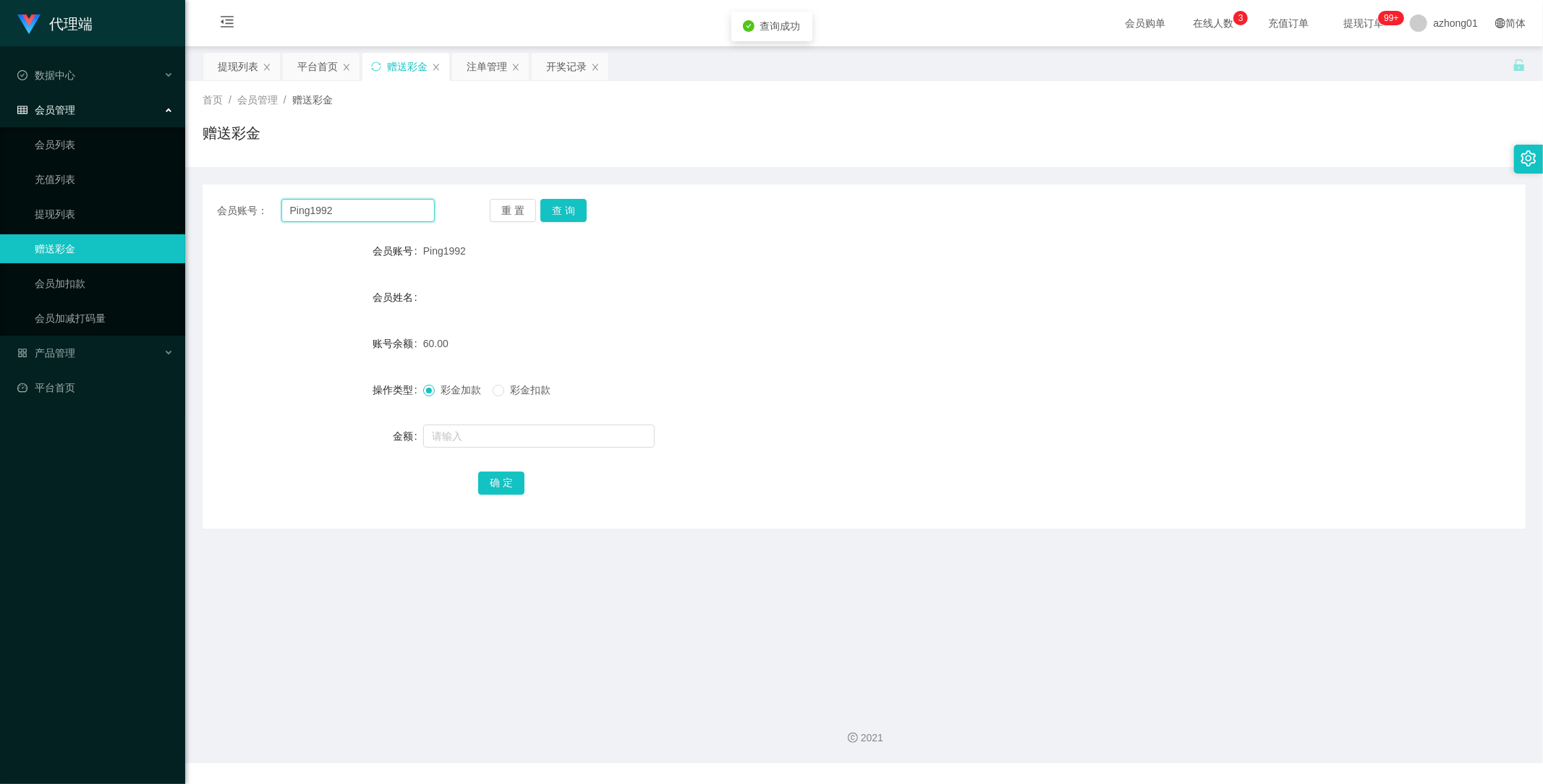
drag, startPoint x: 352, startPoint y: 209, endPoint x: 219, endPoint y: 218, distance: 133.3
click at [176, 208] on section "代理端 数据中心 会员管理 会员列表 充值列表 提现列表 赠送彩金 会员加扣款 会员加减打码量 产品管理 开奖记录 注单管理 产品列表 即时注单 产品预设置 …" at bounding box center [771, 381] width 1543 height 763
paste input "text"
click at [560, 207] on button "查 询" at bounding box center [563, 210] width 46 height 24
drag, startPoint x: 381, startPoint y: 206, endPoint x: 228, endPoint y: 229, distance: 154.7
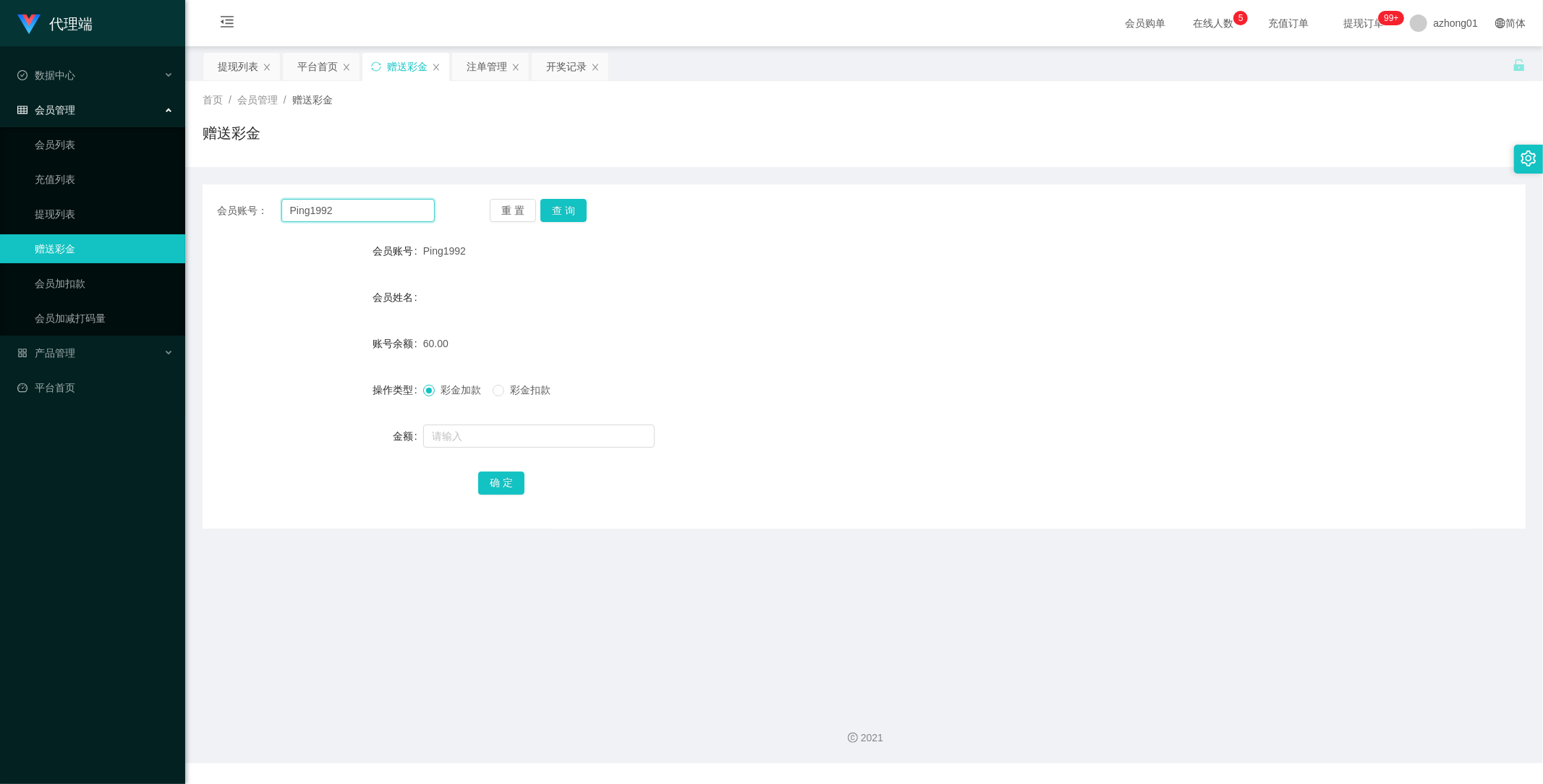
click at [228, 229] on div "会员账号： Ping1992 重 置 查 询 会员账号 Ping1992 会员姓名 账号余额 60.00 操作类型 彩金加款 彩金扣款 金额 确 定" at bounding box center [864, 356] width 1323 height 344
paste input "text"
type input "Ping1992"
click at [587, 203] on div "重 置 查 询" at bounding box center [598, 210] width 218 height 24
click at [565, 207] on button "查 询" at bounding box center [563, 210] width 46 height 24
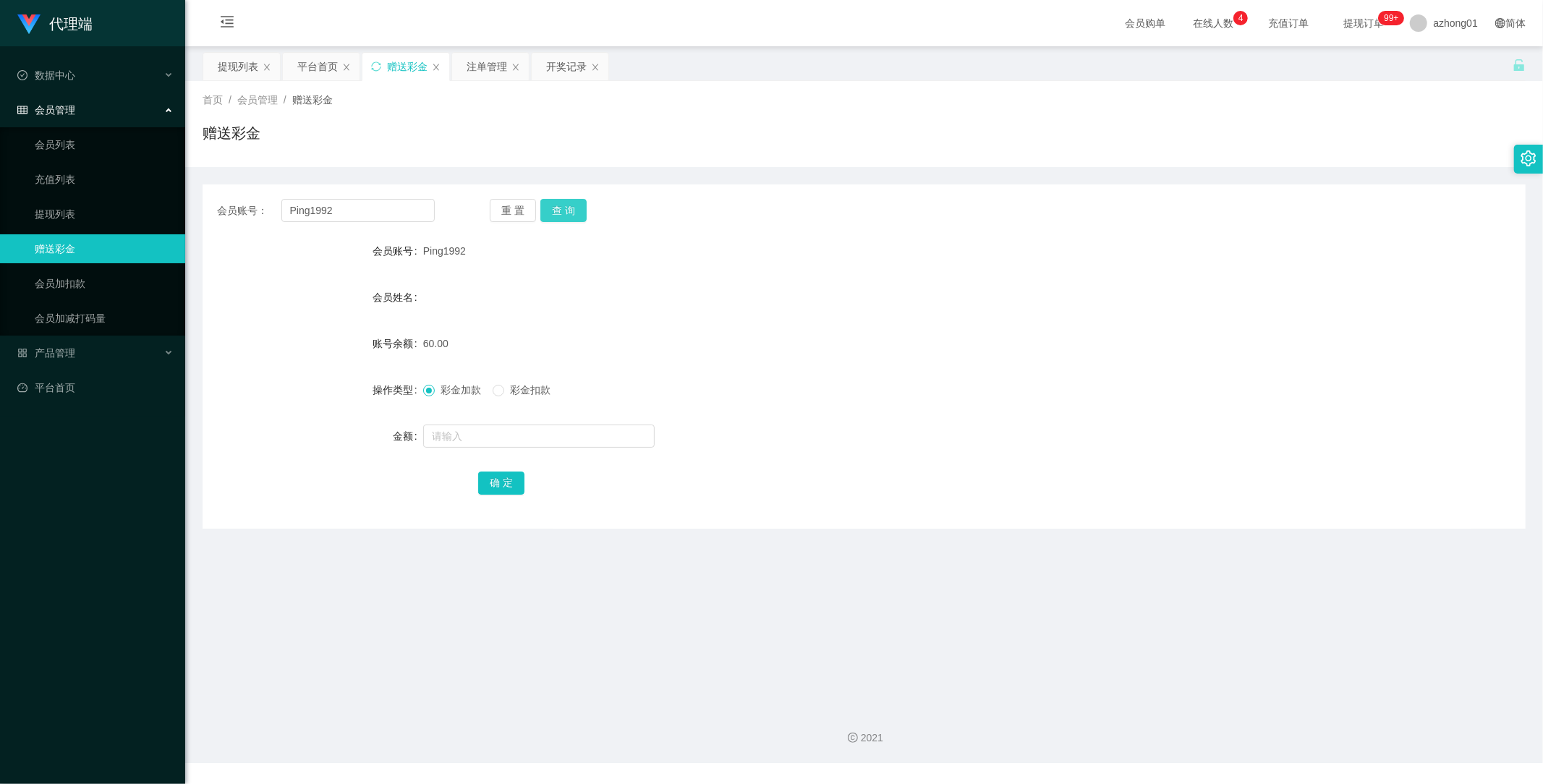
click at [565, 212] on button "查 询" at bounding box center [563, 210] width 46 height 24
drag, startPoint x: 349, startPoint y: 211, endPoint x: 198, endPoint y: 225, distance: 151.6
click at [197, 223] on main "关闭左侧 关闭右侧 关闭其它 刷新页面 提现列表 平台首页 赠送彩金 注单管理 开奖记录 首页 / 会员管理 / 赠送彩金 / 赠送彩金 会员账号： Ping…" at bounding box center [864, 371] width 1358 height 649
click at [75, 219] on link "提现列表" at bounding box center [104, 214] width 139 height 29
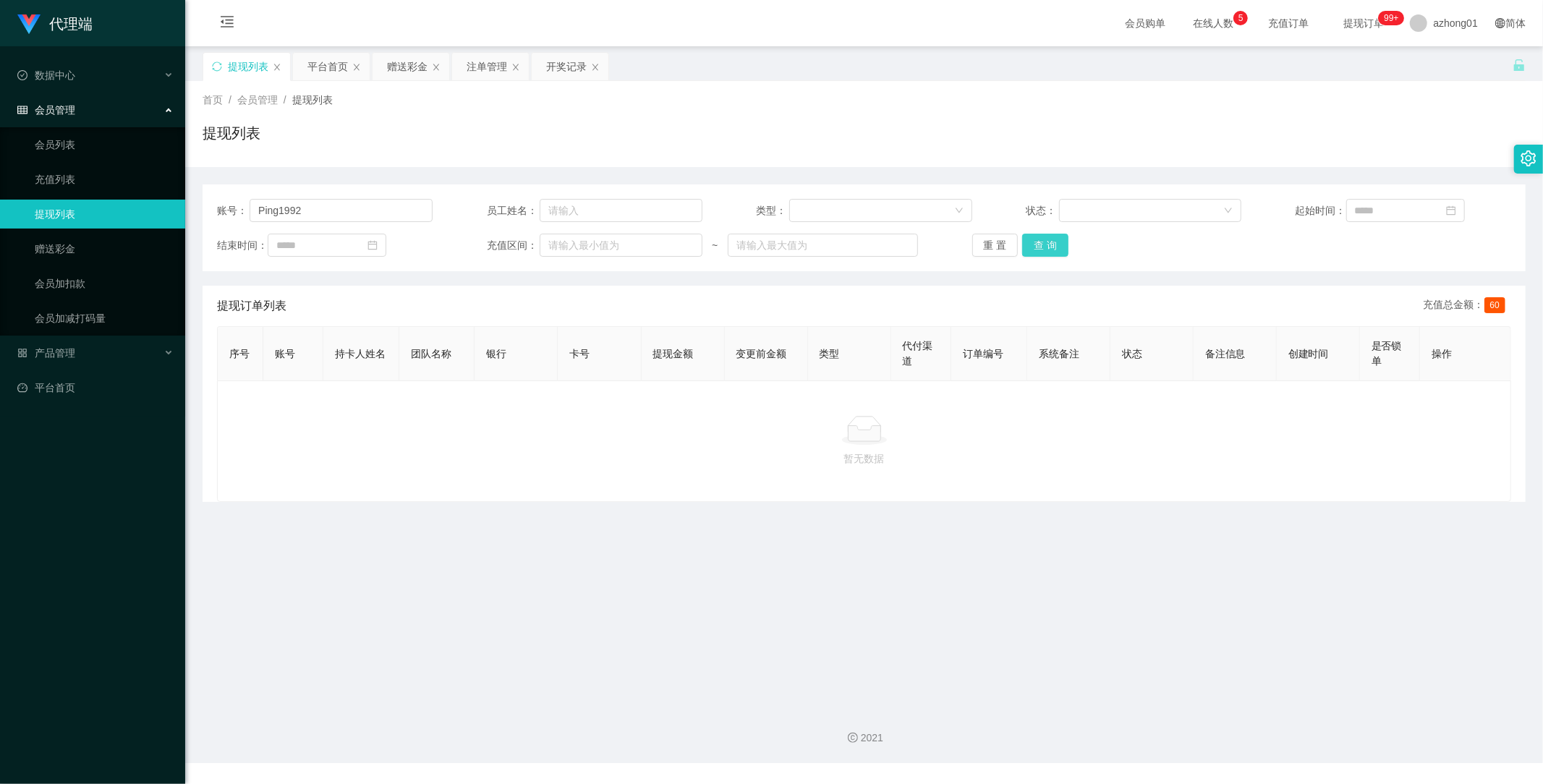
click at [1024, 250] on button "查 询" at bounding box center [1045, 245] width 46 height 24
click at [1049, 242] on button "查 询" at bounding box center [1045, 245] width 46 height 24
click at [1049, 242] on div "重 置 查 询" at bounding box center [1080, 245] width 215 height 24
click at [1049, 242] on button "查 询" at bounding box center [1045, 245] width 46 height 24
click at [595, 200] on input "text" at bounding box center [621, 210] width 162 height 24
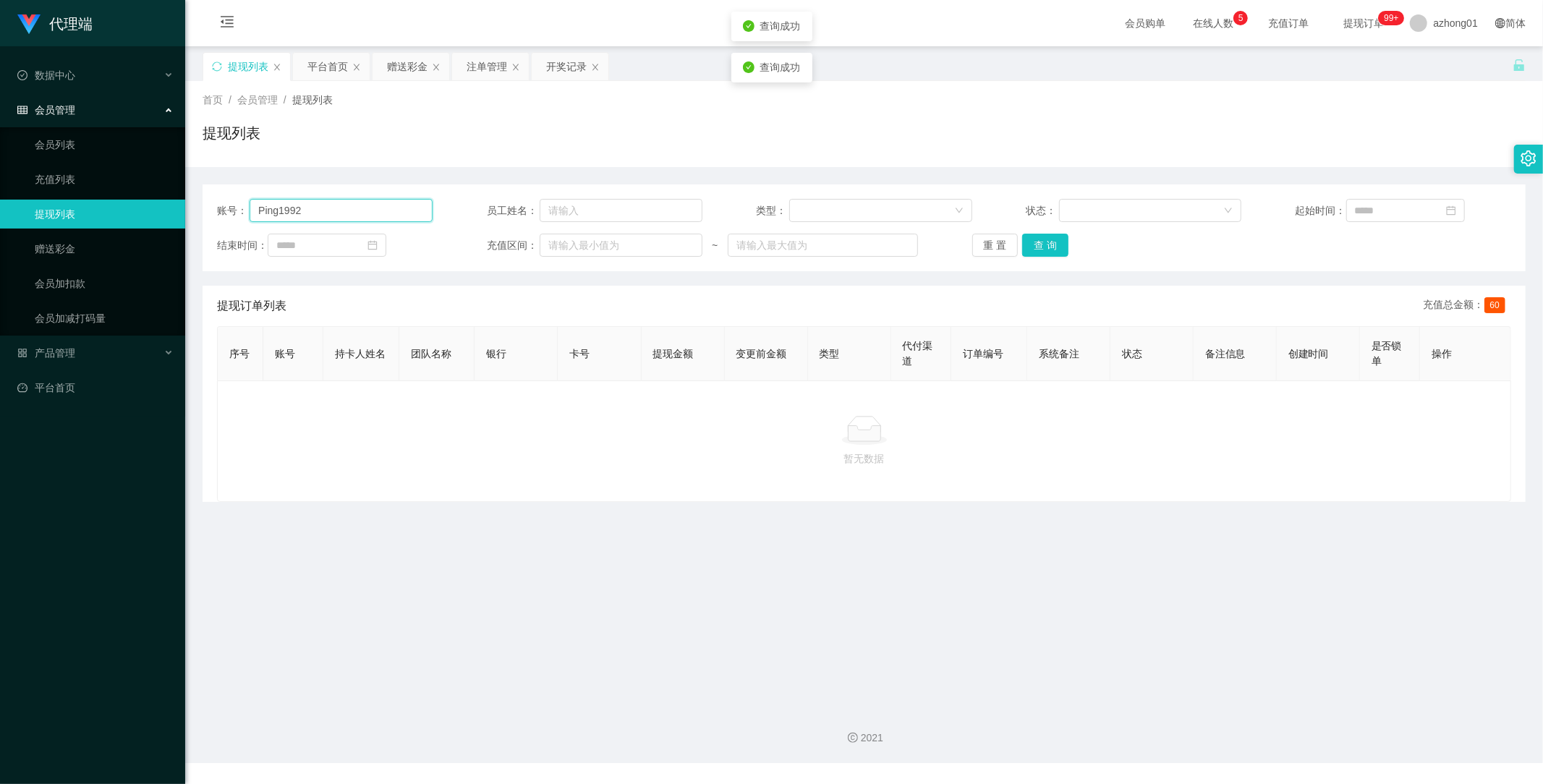
drag, startPoint x: 349, startPoint y: 204, endPoint x: 118, endPoint y: 211, distance: 231.1
click at [118, 207] on section "代理端 数据中心 会员管理 会员列表 充值列表 提现列表 赠送彩金 会员加扣款 会员加减打码量 产品管理 开奖记录 注单管理 产品列表 即时注单 产品预设置 …" at bounding box center [771, 381] width 1543 height 763
click at [1043, 253] on button "查 询" at bounding box center [1045, 245] width 46 height 24
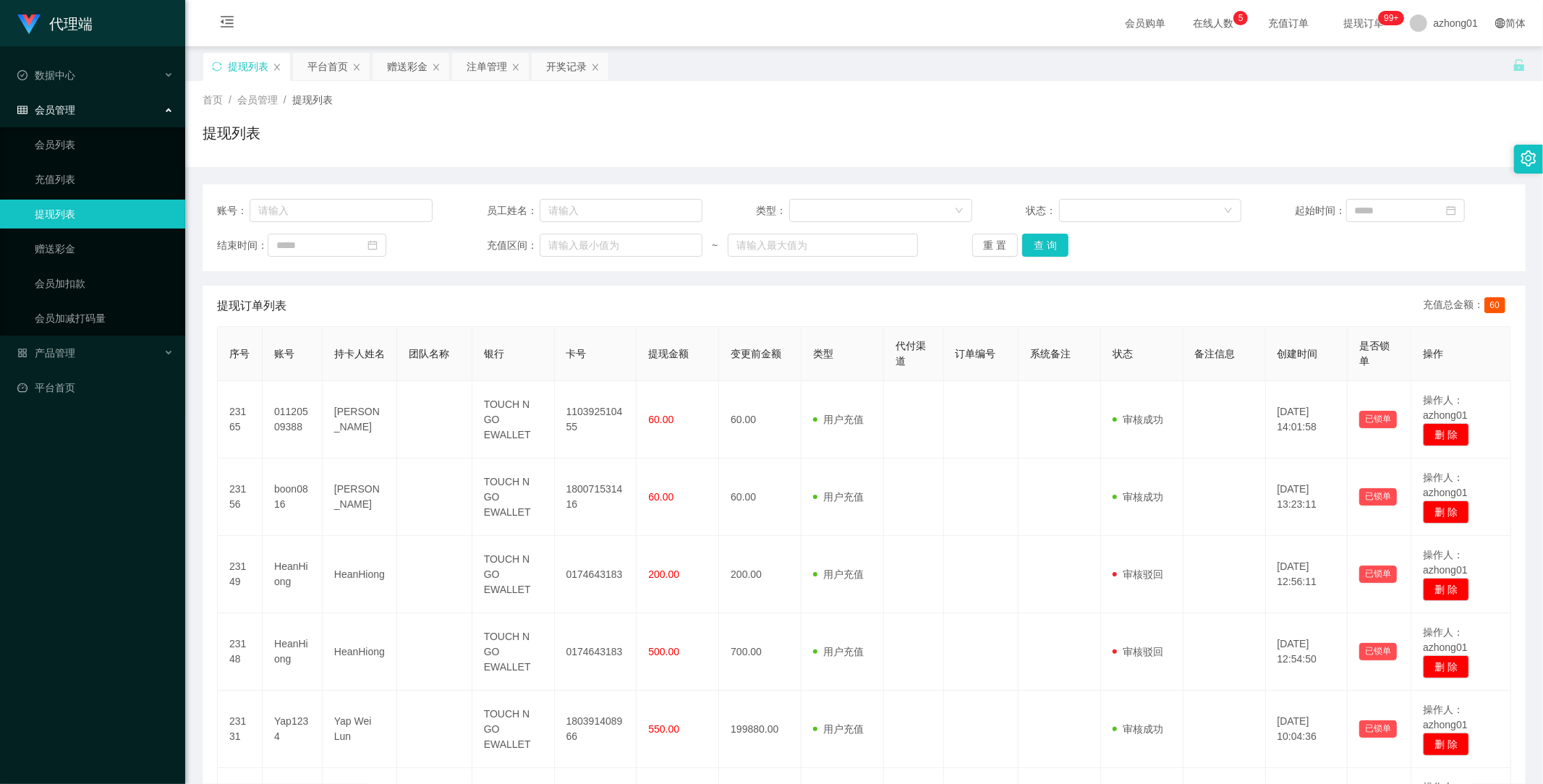
drag, startPoint x: 645, startPoint y: 318, endPoint x: 655, endPoint y: 317, distance: 10.0
click at [646, 319] on div "提现订单列表 充值总金额： 60" at bounding box center [864, 306] width 1294 height 41
click at [1046, 242] on button "查 询" at bounding box center [1045, 245] width 46 height 24
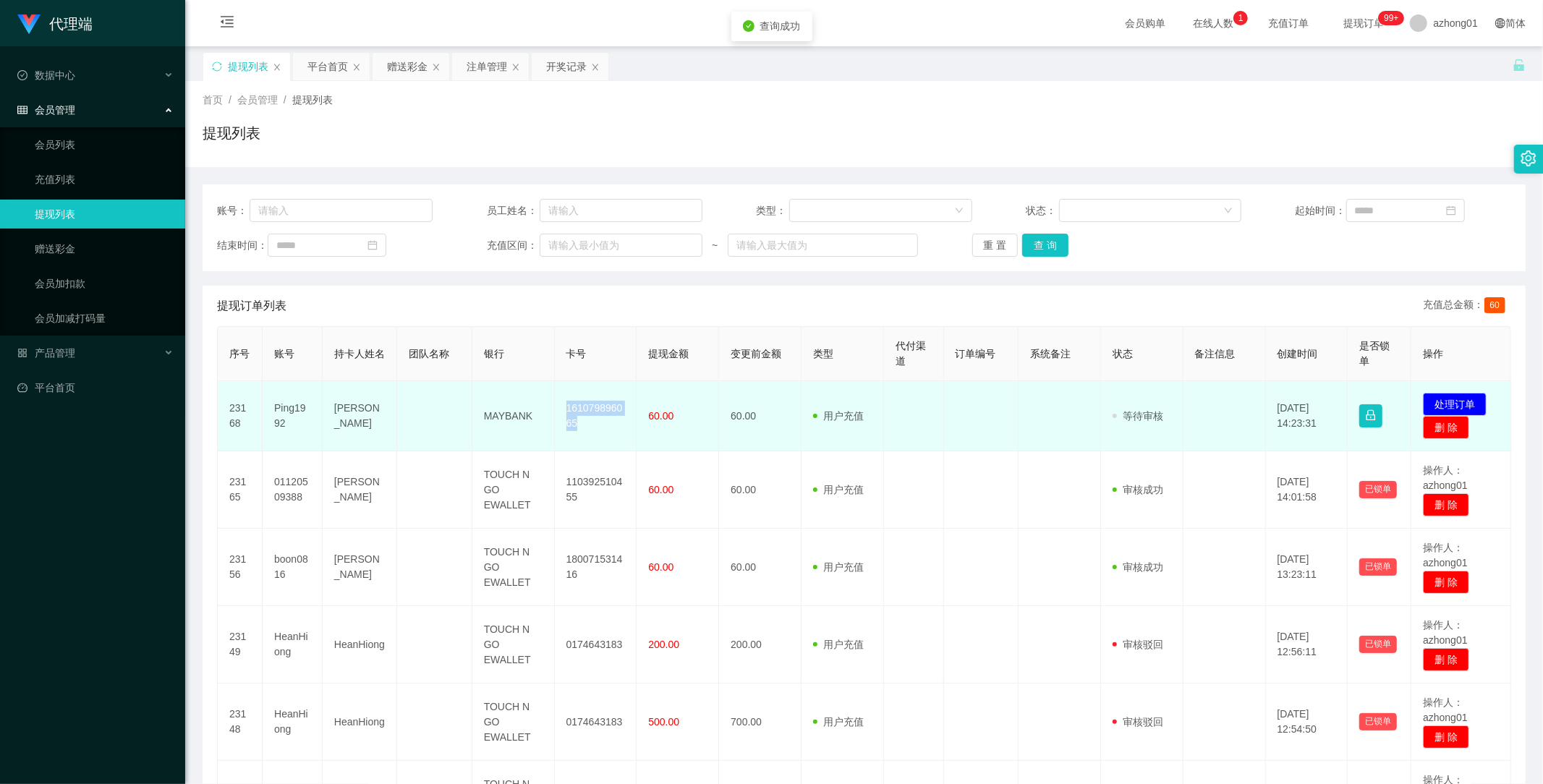
drag, startPoint x: 561, startPoint y: 395, endPoint x: 596, endPoint y: 435, distance: 53.2
click at [596, 435] on td "161079896065" at bounding box center [595, 416] width 82 height 70
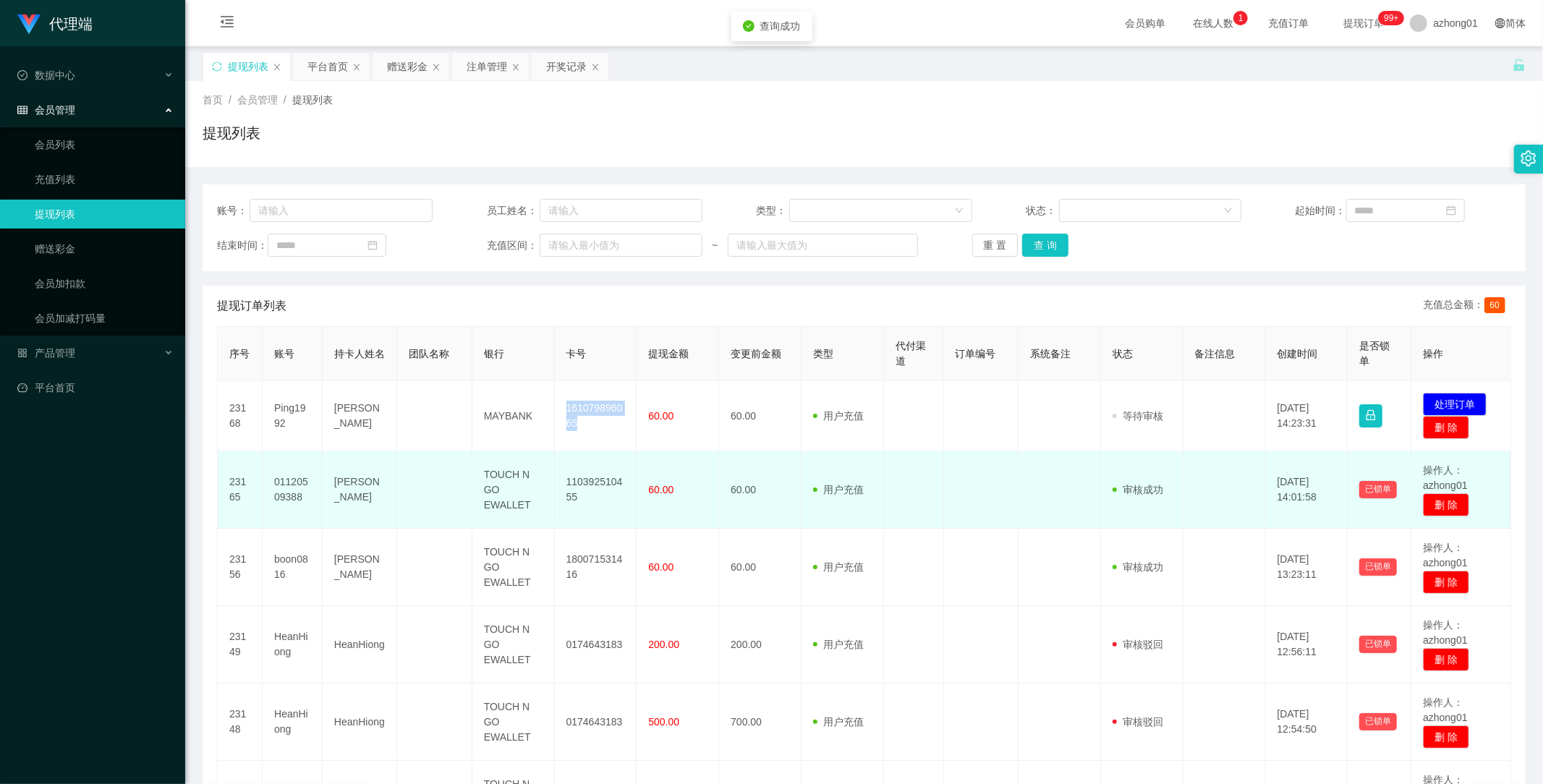
copy td "161079896065"
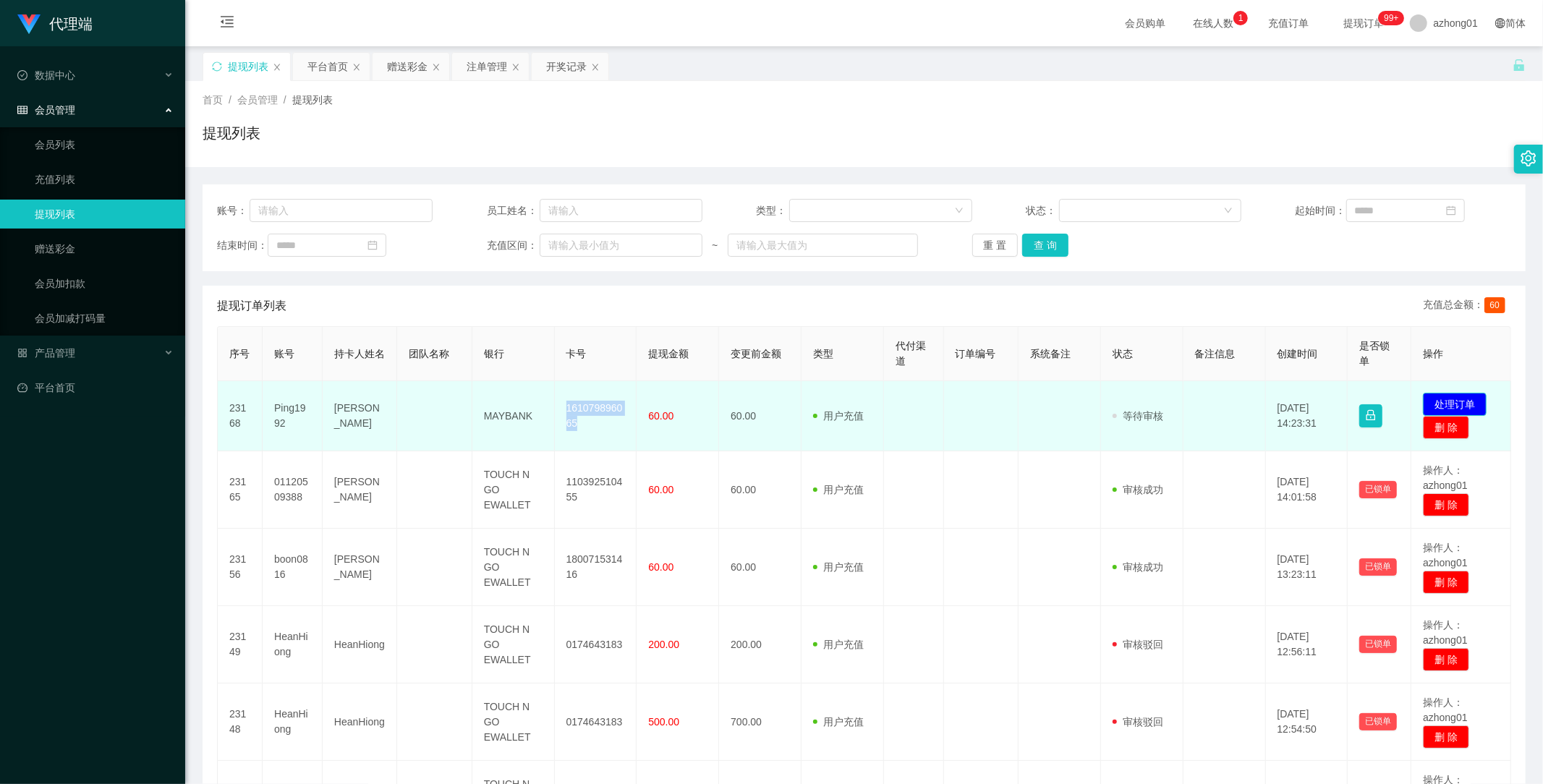
click at [1451, 405] on button "处理订单" at bounding box center [1454, 404] width 63 height 24
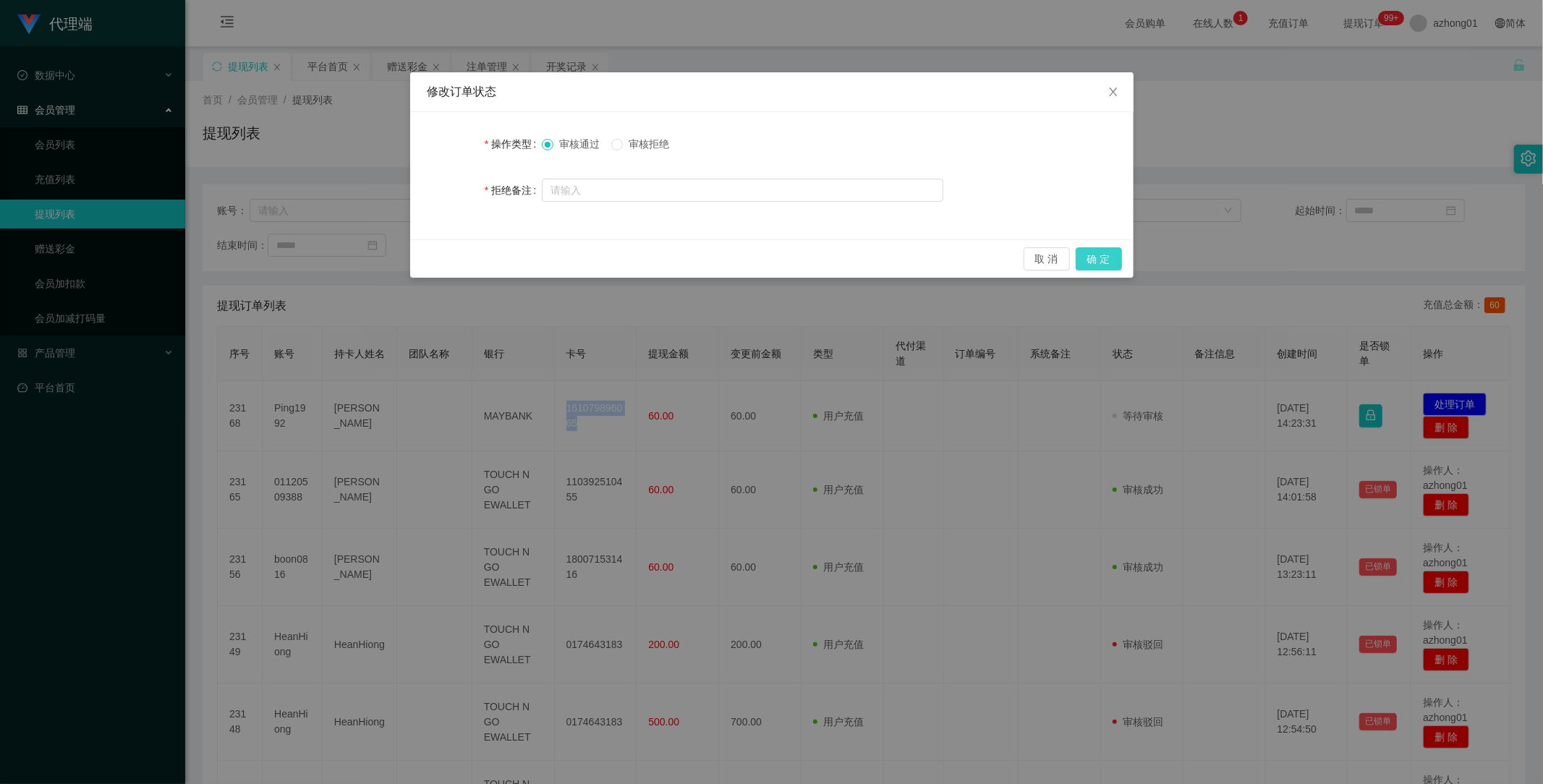
click at [1117, 259] on button "确 定" at bounding box center [1099, 259] width 46 height 24
